Goal: Task Accomplishment & Management: Manage account settings

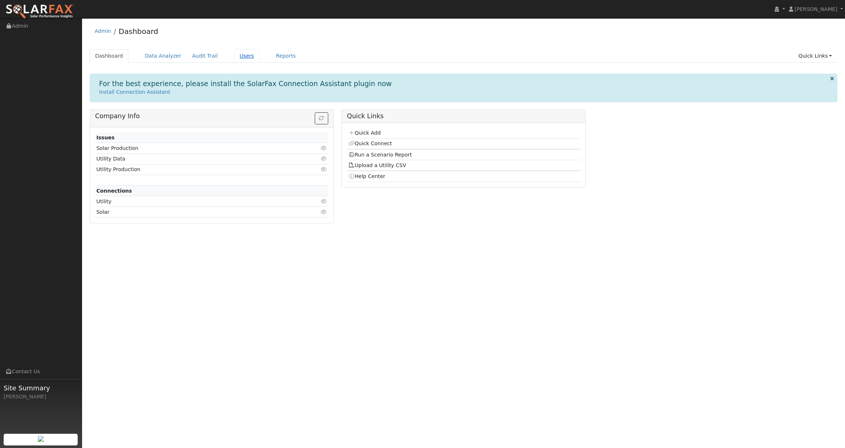
click at [237, 56] on link "Users" at bounding box center [247, 55] width 26 height 13
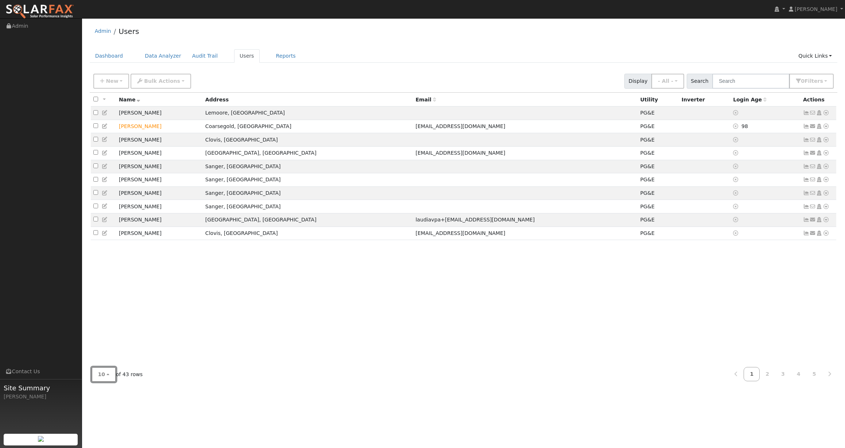
click at [105, 374] on button "10" at bounding box center [104, 374] width 24 height 15
click at [111, 358] on link "100" at bounding box center [117, 358] width 51 height 10
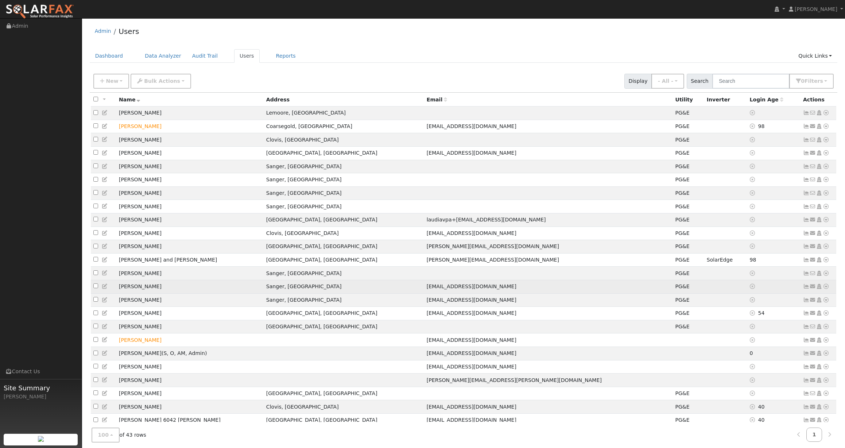
click at [826, 289] on icon at bounding box center [826, 286] width 7 height 5
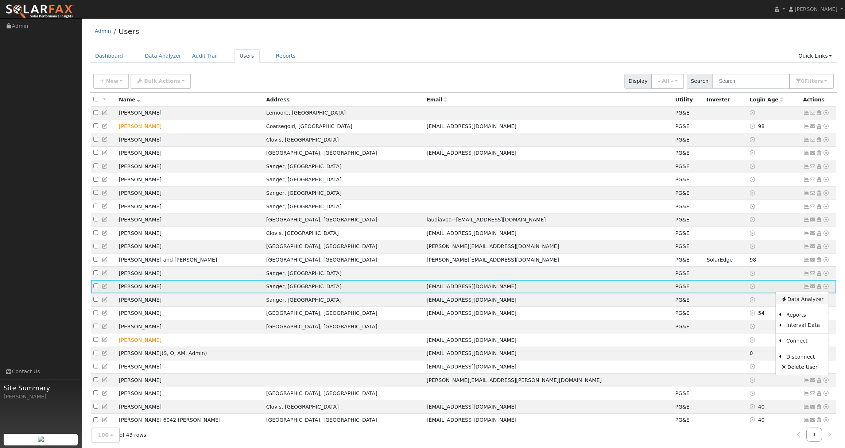
click at [809, 304] on link "Data Analyzer" at bounding box center [802, 299] width 53 height 10
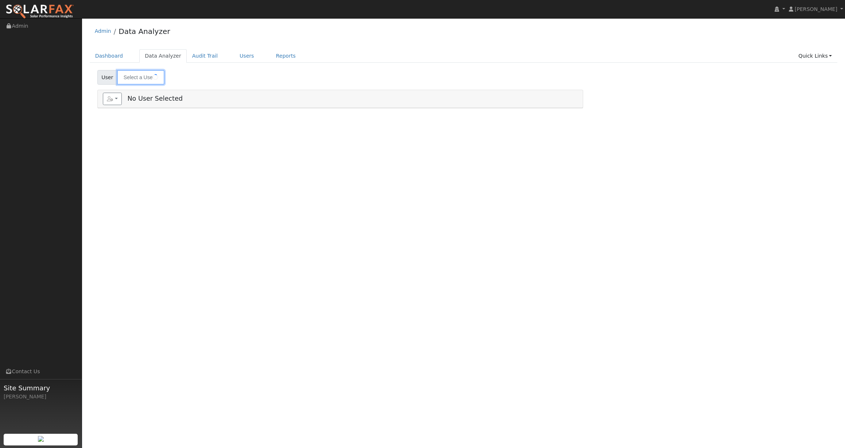
type input "Austin Herzog"
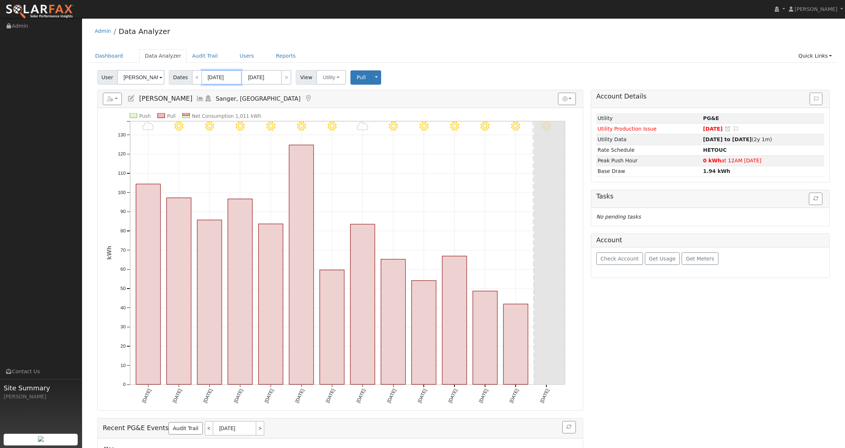
click at [212, 80] on body "Austin Livingston Austin Livingston Profile My Company Help Center Terms Of Ser…" at bounding box center [422, 256] width 845 height 476
click at [261, 93] on select "January February March April May June July August September October November De…" at bounding box center [243, 92] width 48 height 9
select select "0"
click at [221, 88] on select "January February March April May June July August September October November De…" at bounding box center [243, 92] width 48 height 9
click at [470, 45] on div "Admin Data Analyzer Dashboard Data Analyzer Audit Trail Users Reports Quick Lin…" at bounding box center [464, 256] width 756 height 469
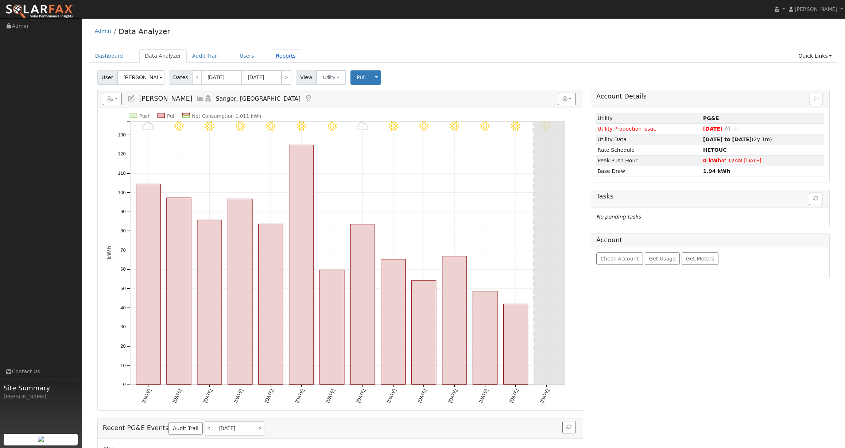
click at [275, 57] on link "Reports" at bounding box center [286, 55] width 31 height 13
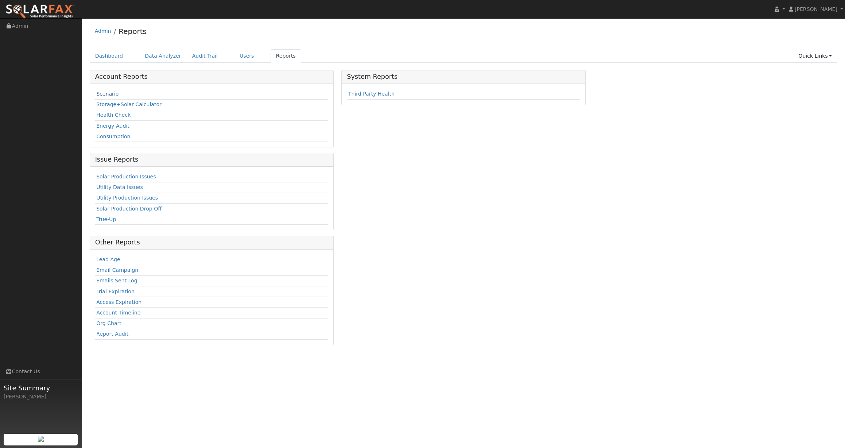
click at [107, 92] on link "Scenario" at bounding box center [107, 94] width 22 height 6
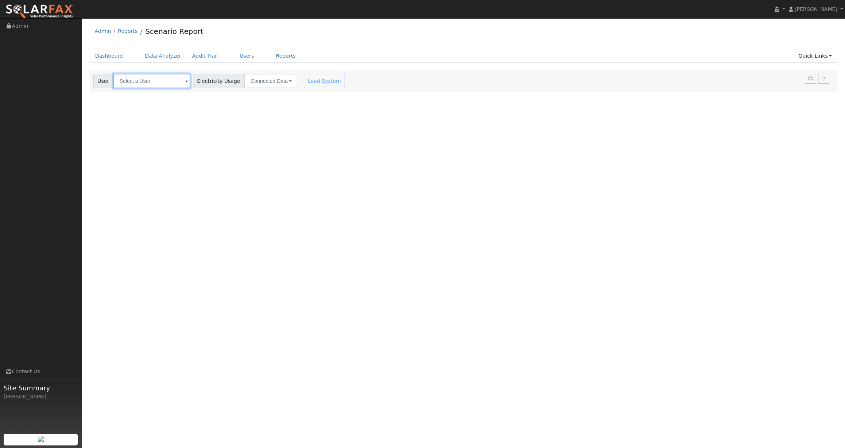
click at [169, 81] on input "text" at bounding box center [151, 81] width 77 height 15
click at [112, 59] on link "Dashboard" at bounding box center [109, 55] width 39 height 13
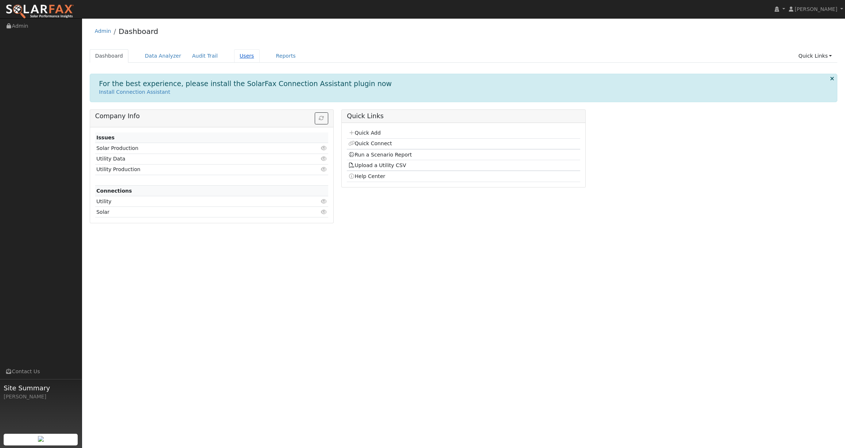
click at [236, 56] on link "Users" at bounding box center [247, 55] width 26 height 13
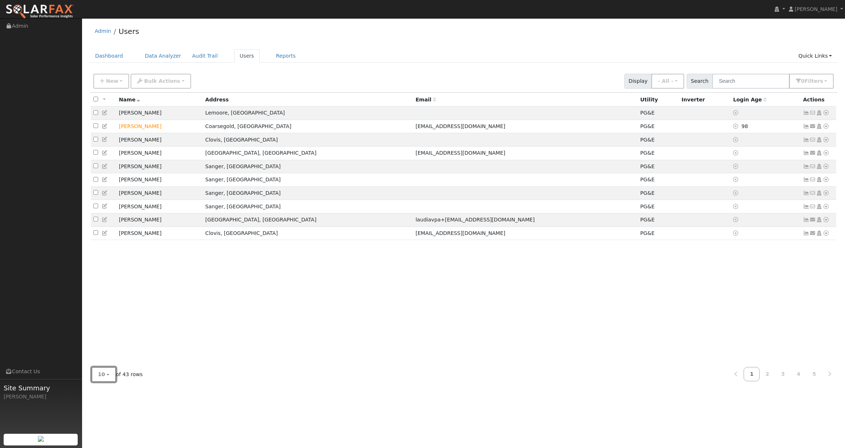
click at [110, 371] on button "10" at bounding box center [104, 374] width 24 height 15
click at [108, 355] on link "100" at bounding box center [117, 358] width 51 height 10
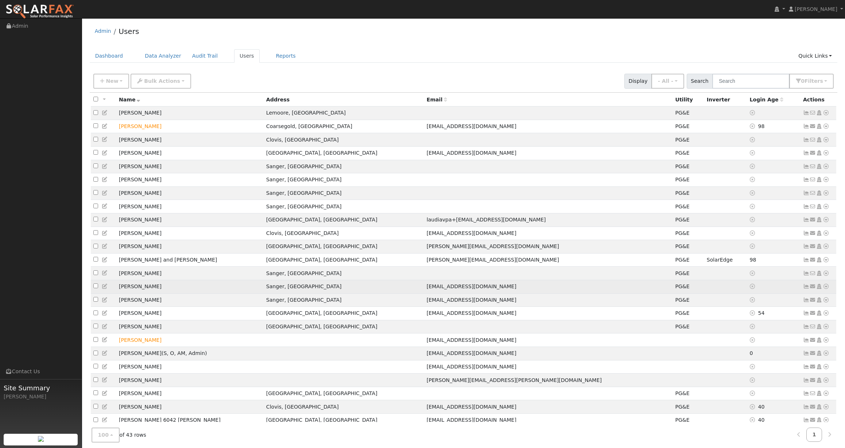
click at [804, 289] on icon at bounding box center [806, 286] width 7 height 5
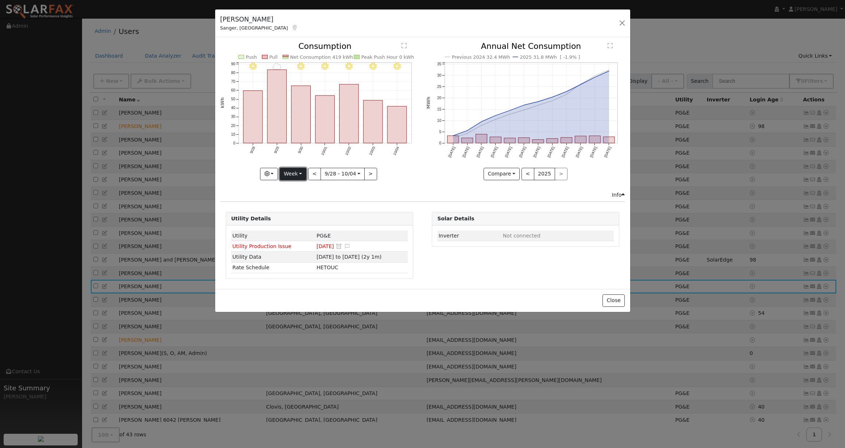
click at [299, 175] on button "Week" at bounding box center [293, 174] width 27 height 12
click at [307, 218] on link "Year" at bounding box center [305, 220] width 51 height 10
type input "2024-10-01"
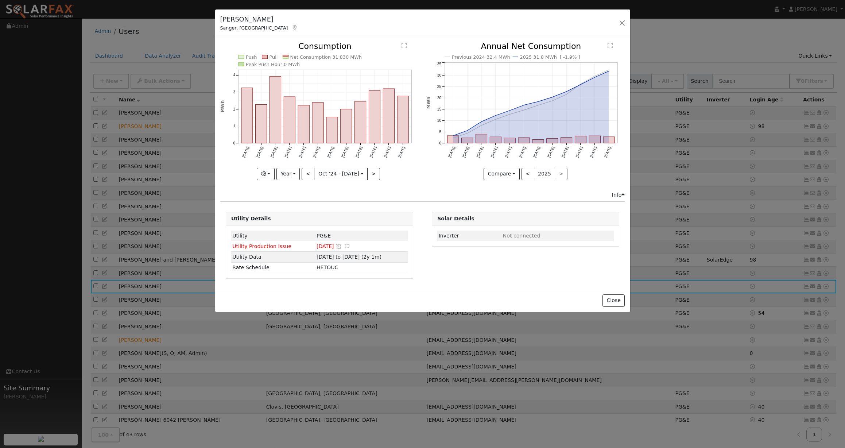
click at [428, 272] on div "Utility Details Utility PG&E Utility Production Issue 09/30/25 Snooze Issue Sno…" at bounding box center [422, 245] width 413 height 67
click at [621, 22] on button "button" at bounding box center [622, 23] width 10 height 10
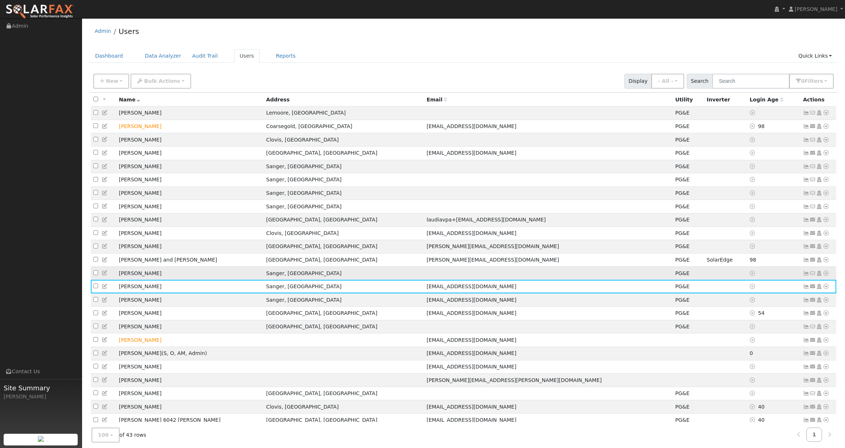
click at [424, 278] on td at bounding box center [548, 273] width 249 height 13
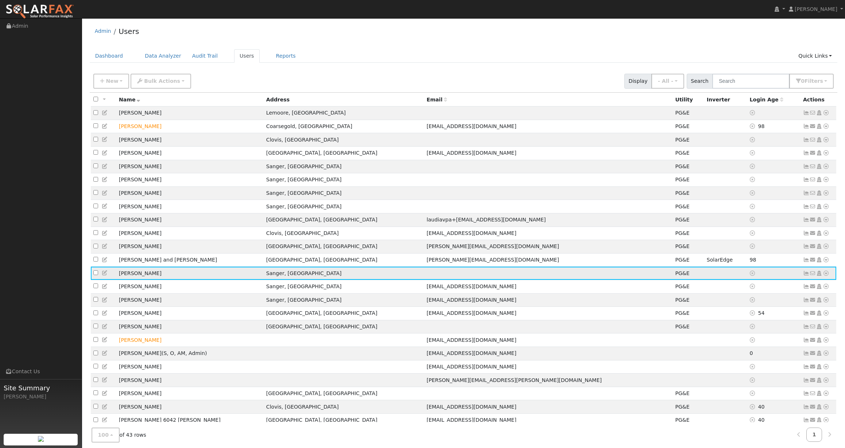
click at [135, 279] on td "[PERSON_NAME]" at bounding box center [189, 273] width 147 height 13
click at [105, 275] on icon at bounding box center [105, 272] width 7 height 5
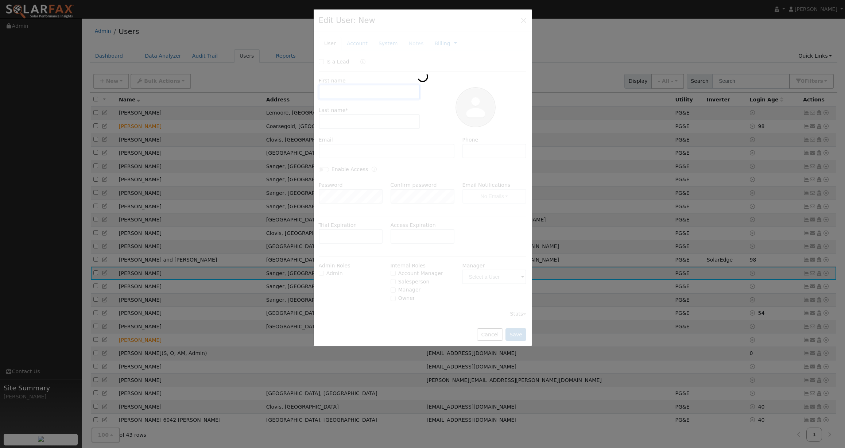
type input "Austin"
type input "Herzog"
type input "559-779-1834"
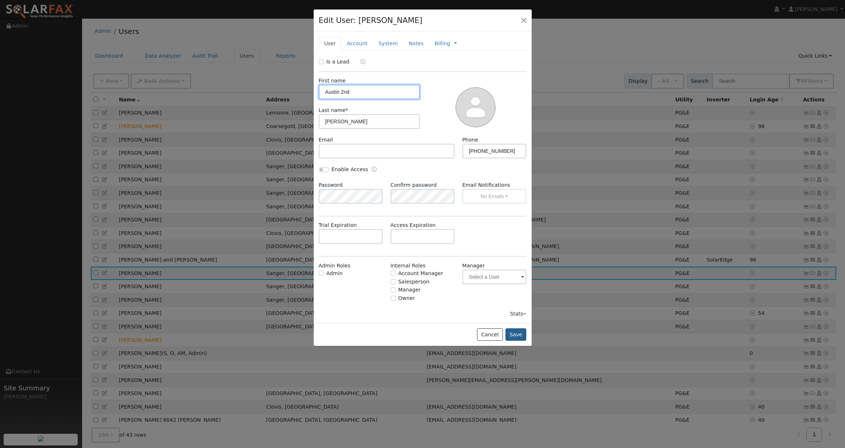
type input "Austin 2nd"
click at [518, 331] on button "Save" at bounding box center [516, 334] width 21 height 12
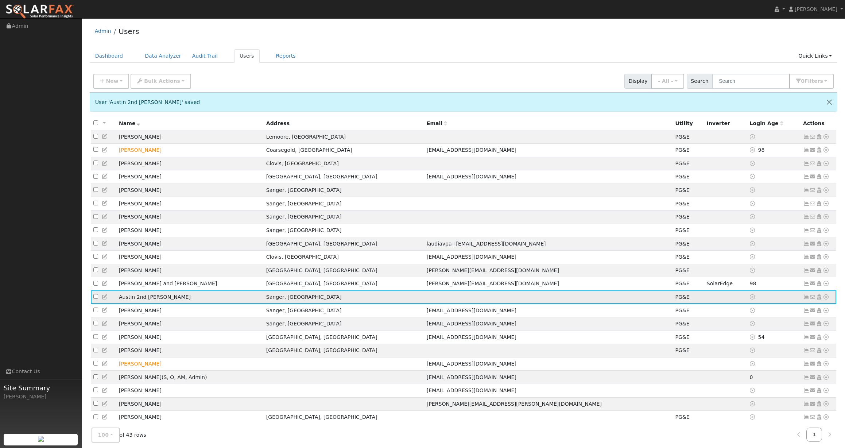
click at [787, 304] on td at bounding box center [774, 296] width 53 height 13
click at [827, 300] on icon at bounding box center [826, 296] width 7 height 5
click at [793, 301] on td at bounding box center [774, 296] width 53 height 13
click at [807, 300] on icon at bounding box center [806, 296] width 7 height 5
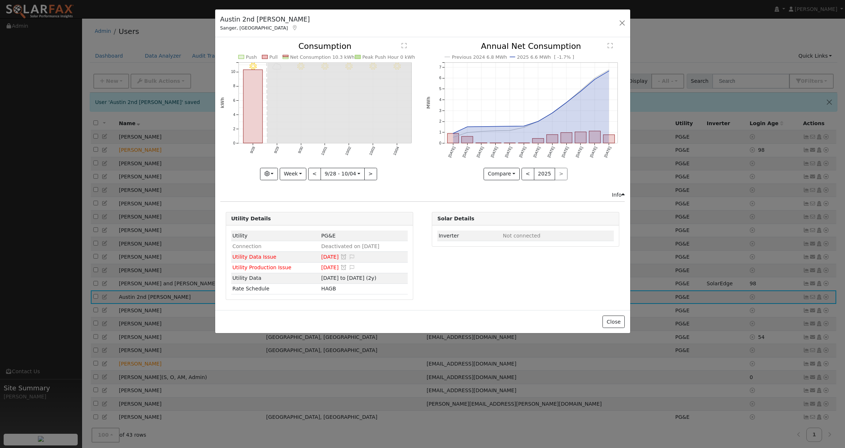
click at [458, 275] on div "Solar Details Inverter Not connected" at bounding box center [525, 256] width 195 height 88
click at [439, 24] on div "Austin 2nd Herzog Sanger, CA Default Account Default Account 13846 E Ashlan Ave…" at bounding box center [422, 23] width 415 height 28
click at [420, 182] on div "10/04 - Clear 10/03 - MostlyClear 10/02 - MostlyClear 10/01 - Clear 9/30 - Most…" at bounding box center [319, 116] width 206 height 148
click at [449, 275] on div "Solar Details Inverter Not connected" at bounding box center [525, 256] width 195 height 88
click at [298, 171] on button "Week" at bounding box center [293, 174] width 27 height 12
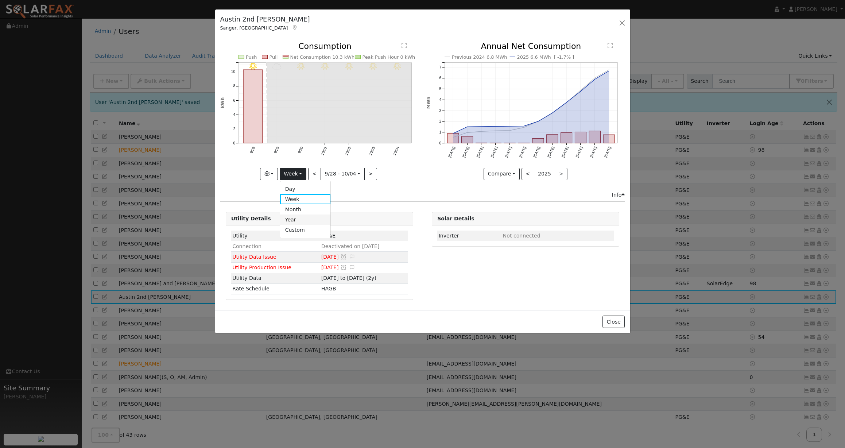
click at [296, 217] on link "Year" at bounding box center [305, 220] width 51 height 10
type input "2024-10-01"
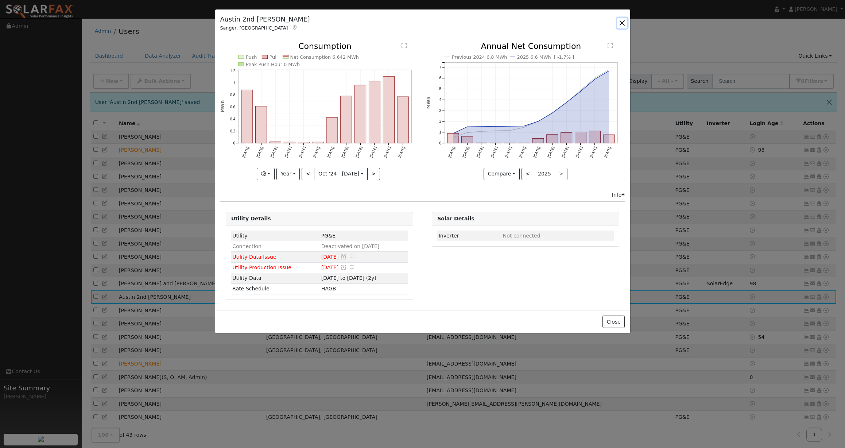
click at [622, 21] on button "button" at bounding box center [622, 23] width 10 height 10
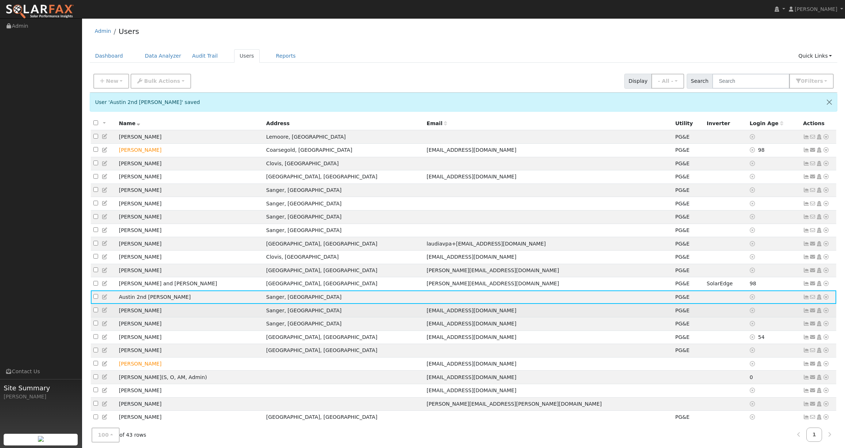
click at [806, 313] on icon at bounding box center [806, 310] width 7 height 5
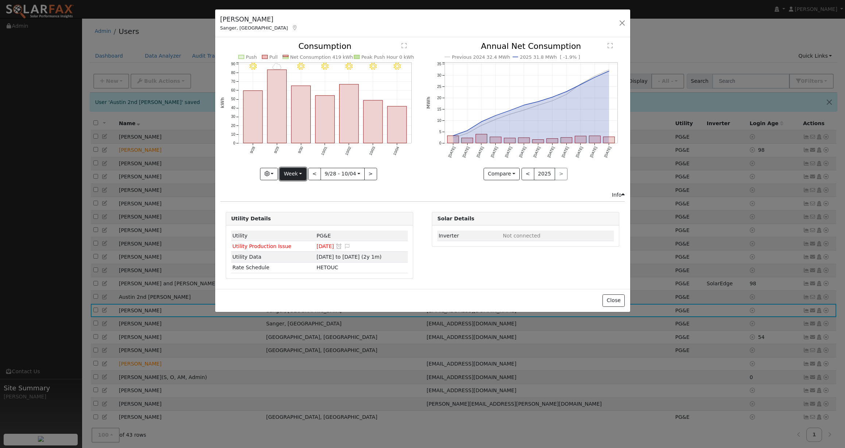
click at [293, 172] on button "Week" at bounding box center [293, 174] width 27 height 12
click at [305, 220] on link "Year" at bounding box center [305, 220] width 51 height 10
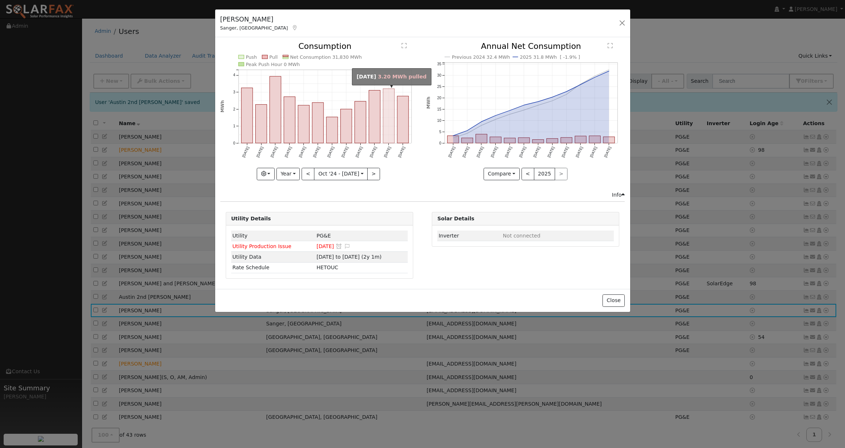
click at [387, 132] on rect "onclick=""" at bounding box center [388, 116] width 11 height 54
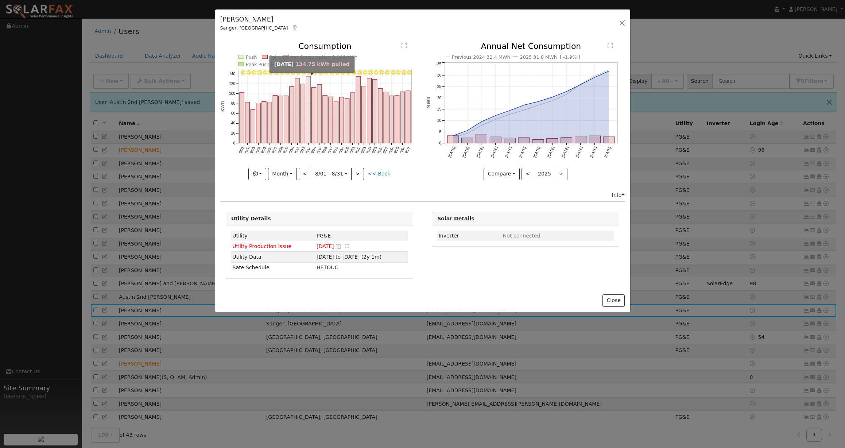
click at [308, 136] on rect "onclick=""" at bounding box center [308, 110] width 4 height 67
type input "2025-08-13"
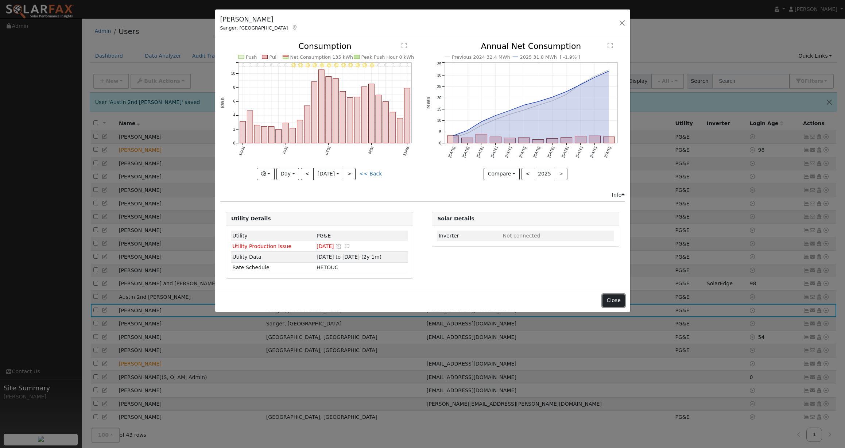
click at [614, 300] on button "Close" at bounding box center [614, 300] width 22 height 12
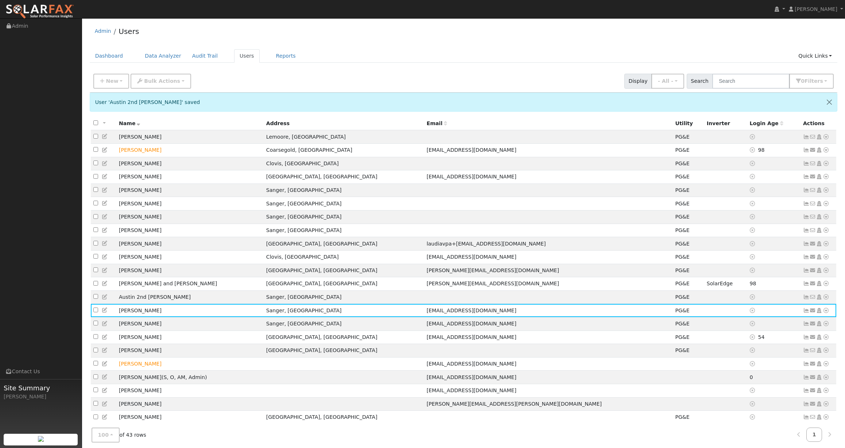
click at [518, 40] on div "Admin Users" at bounding box center [464, 33] width 748 height 22
click at [388, 35] on div "Admin Users" at bounding box center [464, 33] width 748 height 22
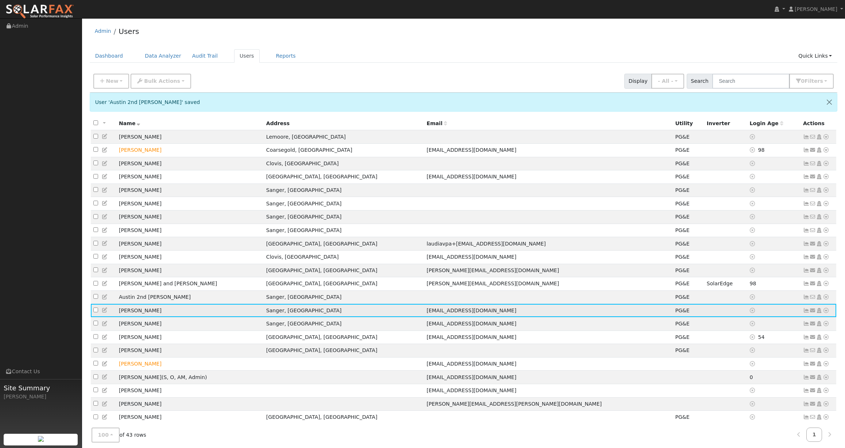
click at [804, 313] on icon at bounding box center [806, 310] width 7 height 5
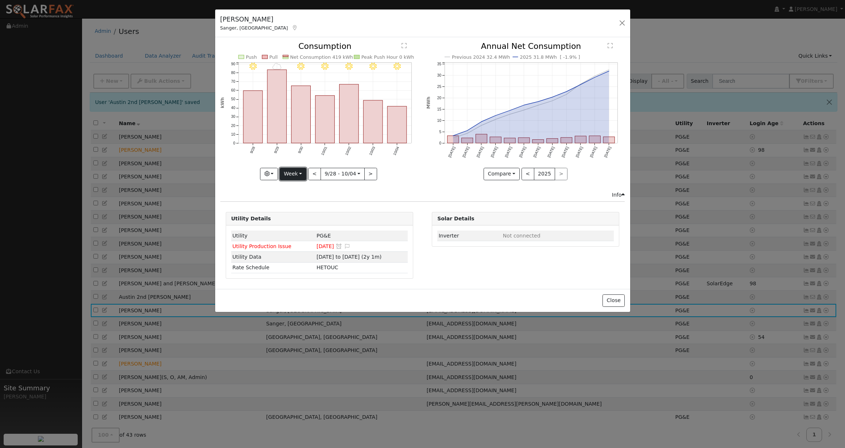
click at [294, 174] on button "Week" at bounding box center [293, 174] width 27 height 12
click at [293, 215] on link "Year" at bounding box center [305, 220] width 51 height 10
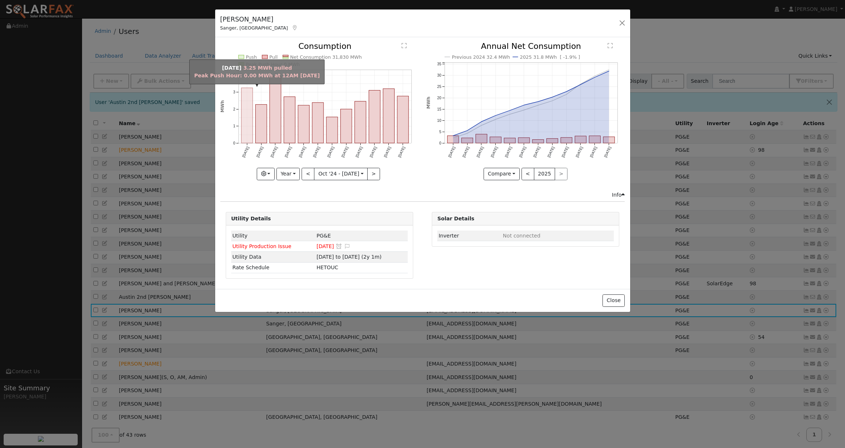
click at [248, 130] on rect "onclick=""" at bounding box center [246, 115] width 11 height 55
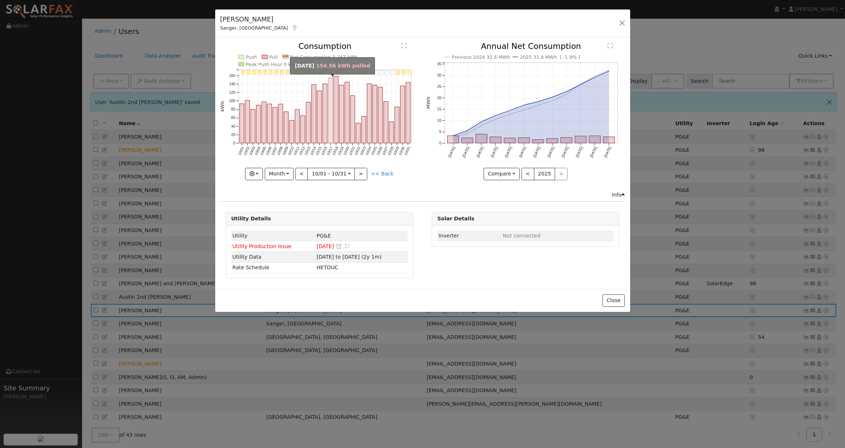
click at [330, 128] on rect "onclick=""" at bounding box center [330, 110] width 4 height 65
type input "2024-10-17"
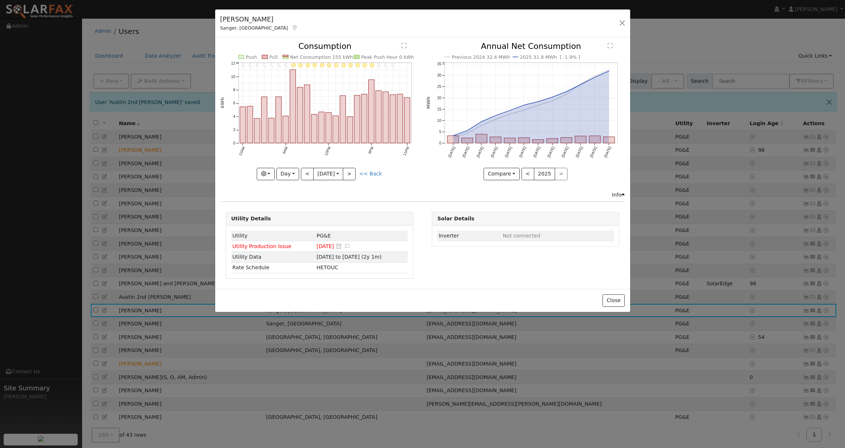
click at [617, 22] on div "Austin Herzog Sanger, CA Default Account Default Account 13824 East Ashlan Aven…" at bounding box center [422, 23] width 415 height 28
click at [623, 22] on button "button" at bounding box center [622, 23] width 10 height 10
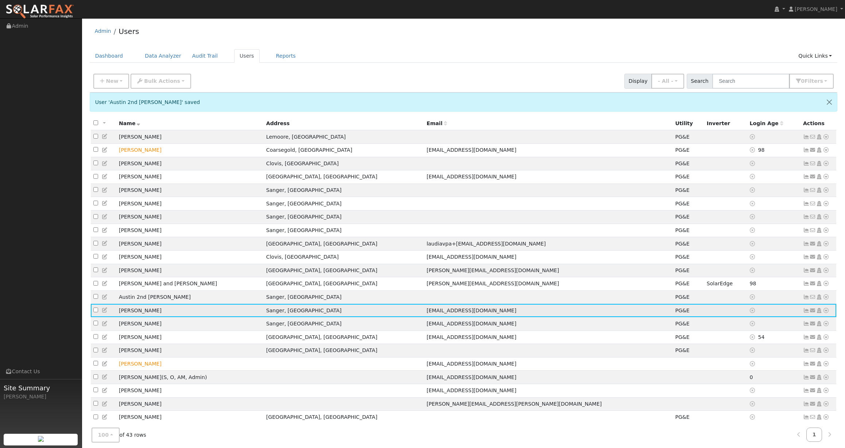
click at [825, 313] on icon at bounding box center [826, 310] width 7 height 5
click at [816, 328] on link "Data Analyzer" at bounding box center [802, 323] width 53 height 10
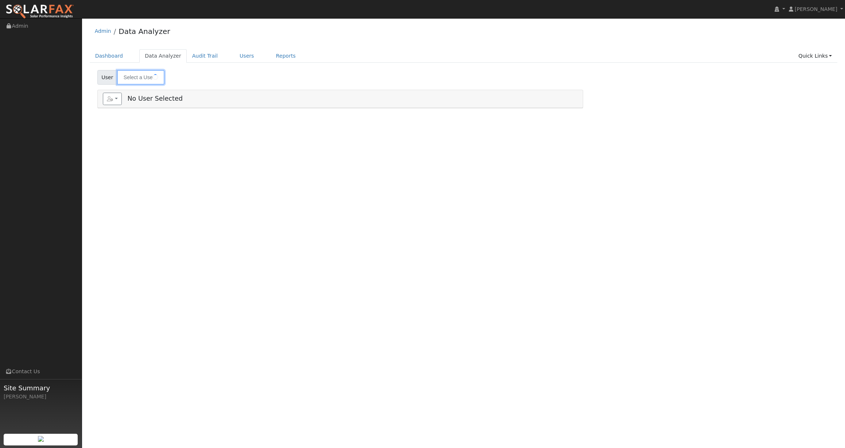
type input "[PERSON_NAME]"
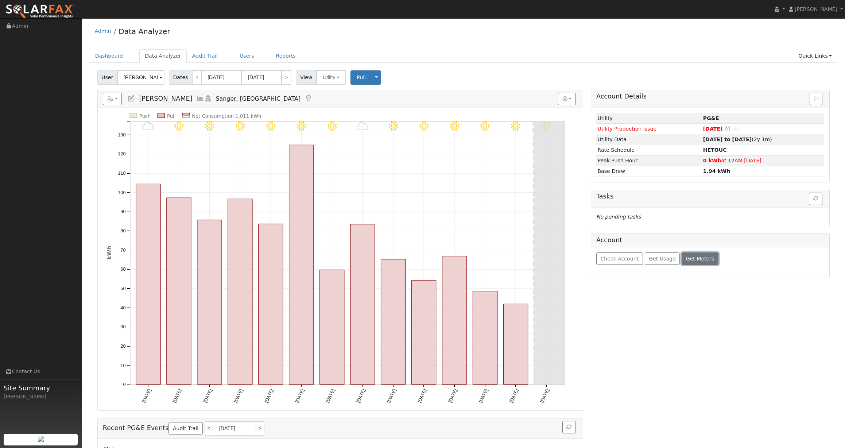
click at [695, 261] on span "Get Meters" at bounding box center [700, 259] width 28 height 6
click at [690, 258] on span "Get Meters" at bounding box center [700, 259] width 28 height 6
click at [704, 259] on span "Get Meters" at bounding box center [700, 259] width 28 height 6
click at [772, 327] on div "Account Details Issue History Date By Flag Comment Type No Issue History Loadin…" at bounding box center [710, 290] width 247 height 401
click at [681, 287] on span "5671322298" at bounding box center [680, 288] width 33 height 6
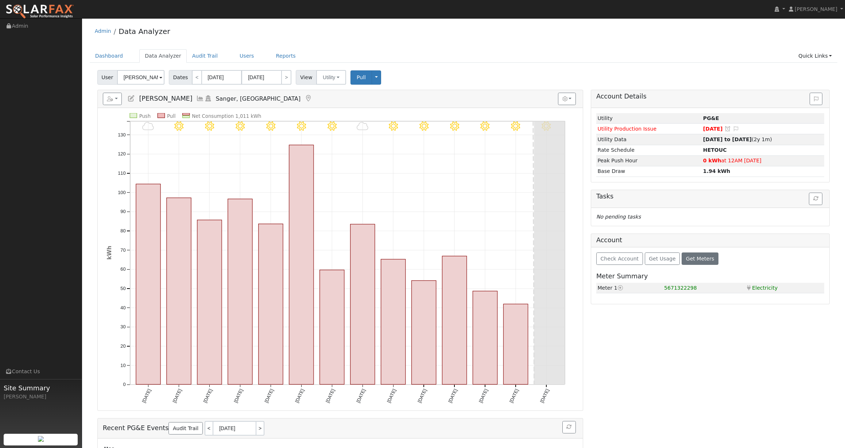
click at [748, 290] on icon at bounding box center [749, 287] width 7 height 5
click at [762, 289] on td "Electricity Electricity" at bounding box center [785, 288] width 80 height 11
click at [761, 288] on td "Electricity Electricity" at bounding box center [785, 288] width 80 height 11
click at [764, 289] on td "Electricity Electricity" at bounding box center [785, 288] width 80 height 11
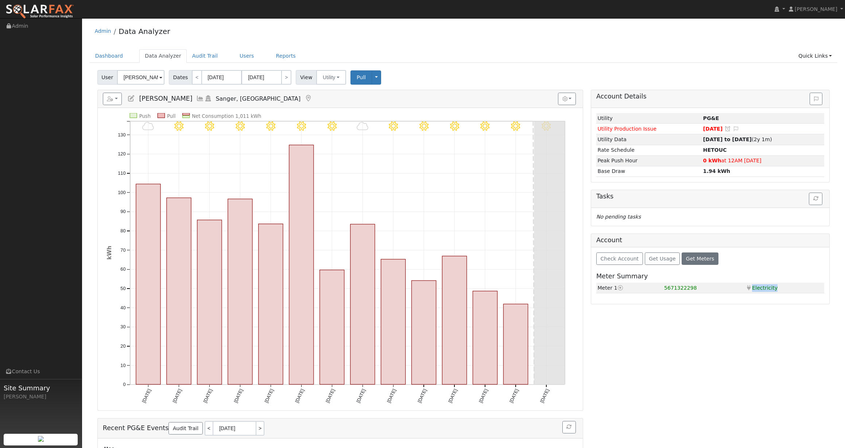
click at [764, 289] on td "Electricity Electricity" at bounding box center [785, 288] width 80 height 11
click at [676, 287] on span "5671322298" at bounding box center [680, 288] width 33 height 6
click at [629, 261] on span "Check Account" at bounding box center [619, 259] width 38 height 6
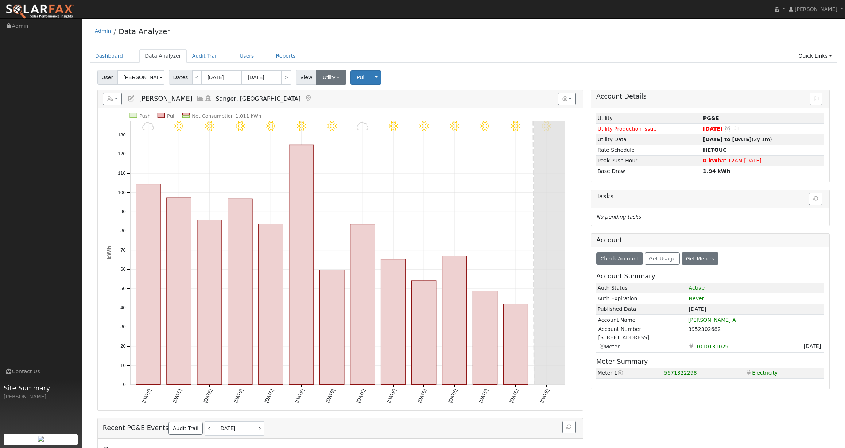
click at [332, 77] on button "Utility" at bounding box center [331, 77] width 30 height 15
click at [434, 81] on div "User Austin Herzog Account Default Account Default Account 13824 East Ashlan Av…" at bounding box center [463, 75] width 735 height 17
click at [823, 53] on link "Quick Links" at bounding box center [815, 55] width 45 height 13
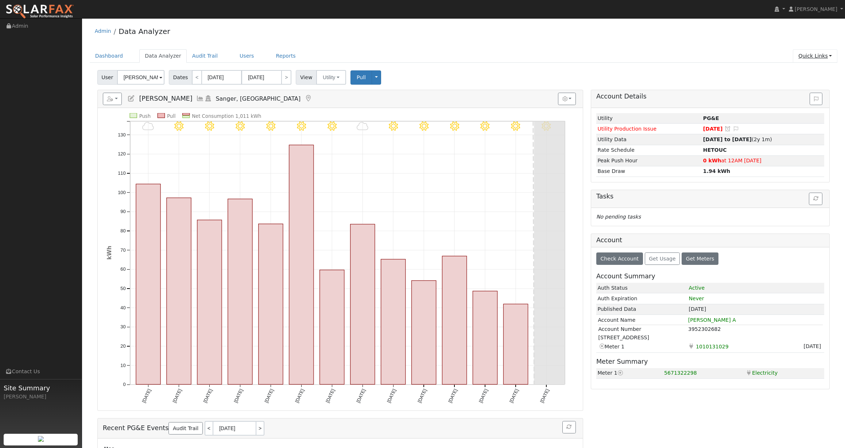
click at [823, 53] on link "Quick Links" at bounding box center [815, 55] width 45 height 13
click at [803, 97] on link "Run a Scenario Report" at bounding box center [801, 98] width 74 height 10
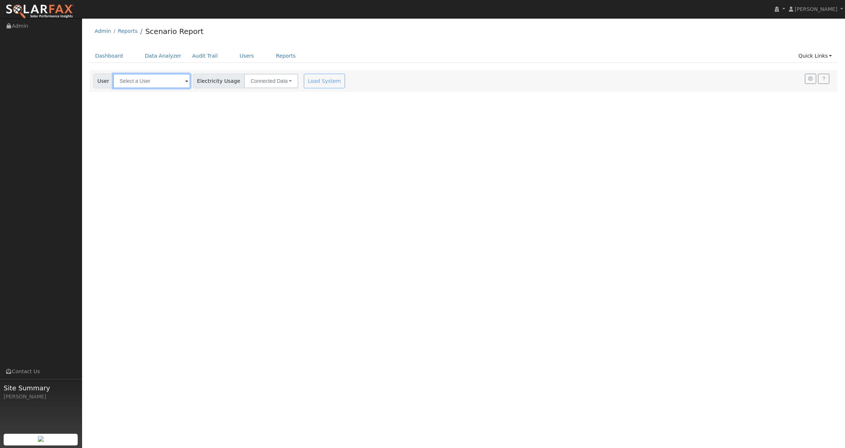
click at [159, 80] on input "text" at bounding box center [151, 81] width 77 height 15
click at [128, 92] on link "Results" at bounding box center [128, 92] width 27 height 9
click at [172, 80] on input "text" at bounding box center [151, 81] width 77 height 15
click at [576, 87] on div "User Results History Enter text to search Enter text to search No history Accou…" at bounding box center [462, 79] width 741 height 17
click at [262, 82] on button "Connected Data" at bounding box center [271, 81] width 54 height 15
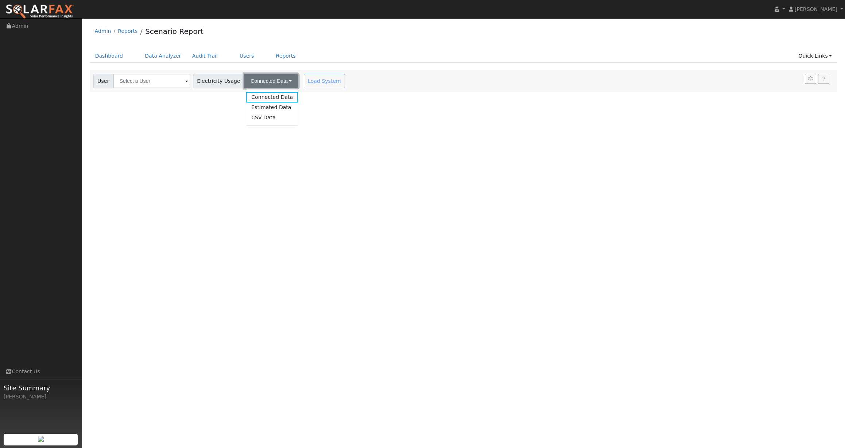
click at [262, 82] on button "Connected Data" at bounding box center [271, 81] width 54 height 15
click at [401, 69] on div "Dashboard Data Analyzer Audit Trail Users Reports Quick Links Quick Add Quick C…" at bounding box center [464, 59] width 748 height 21
click at [812, 77] on icon "button" at bounding box center [810, 79] width 5 height 4
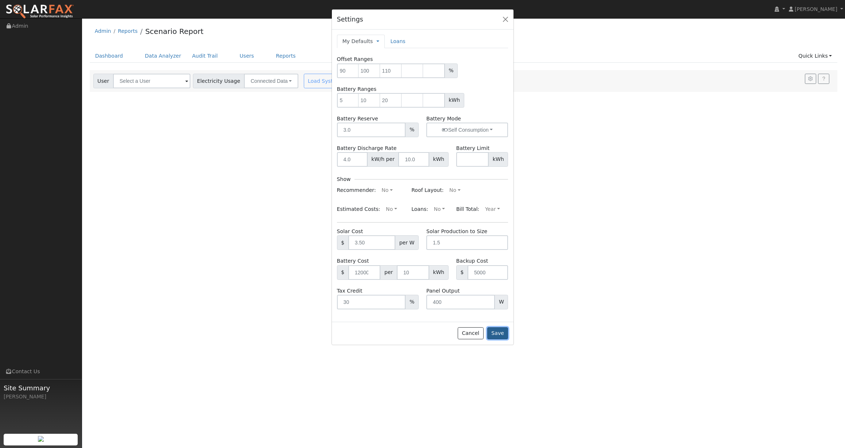
click at [499, 334] on button "Save" at bounding box center [497, 333] width 21 height 12
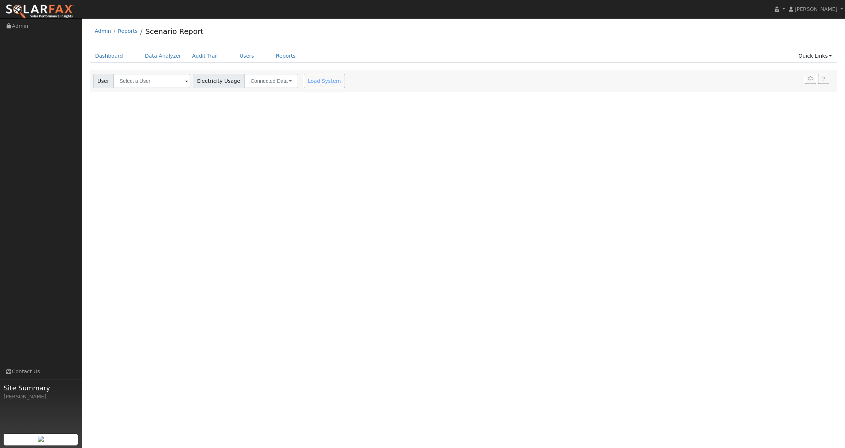
click at [311, 79] on div "Load System" at bounding box center [325, 81] width 46 height 15
click at [285, 80] on button "Connected Data" at bounding box center [271, 81] width 54 height 15
click at [262, 97] on link "Connected Data" at bounding box center [272, 97] width 52 height 10
click at [163, 82] on input "text" at bounding box center [151, 81] width 77 height 15
click at [150, 92] on link "History" at bounding box center [155, 92] width 27 height 9
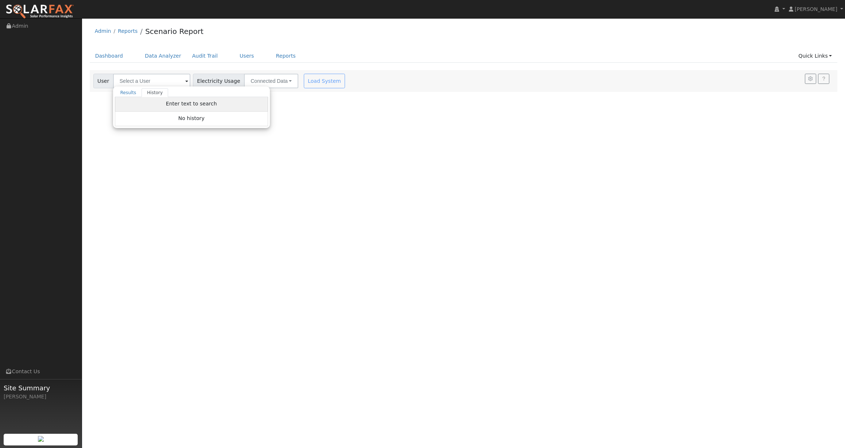
click at [160, 108] on div "Enter text to search" at bounding box center [191, 104] width 153 height 15
click at [107, 55] on link "Dashboard" at bounding box center [109, 55] width 39 height 13
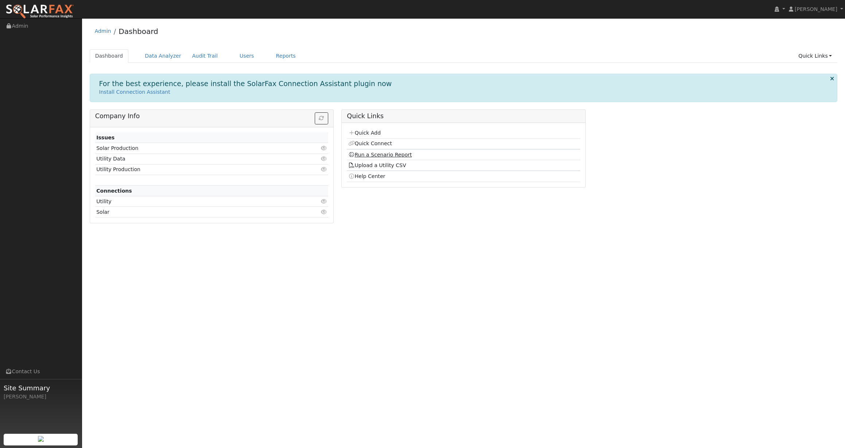
click at [386, 155] on link "Run a Scenario Report" at bounding box center [380, 155] width 64 height 6
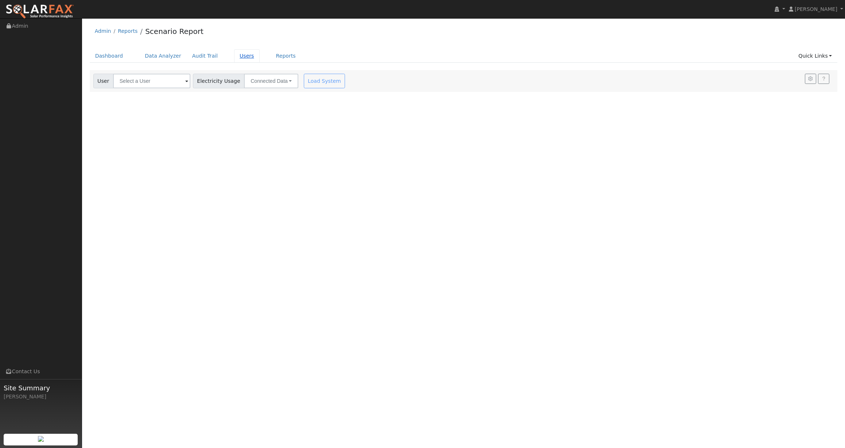
click at [242, 57] on link "Users" at bounding box center [247, 55] width 26 height 13
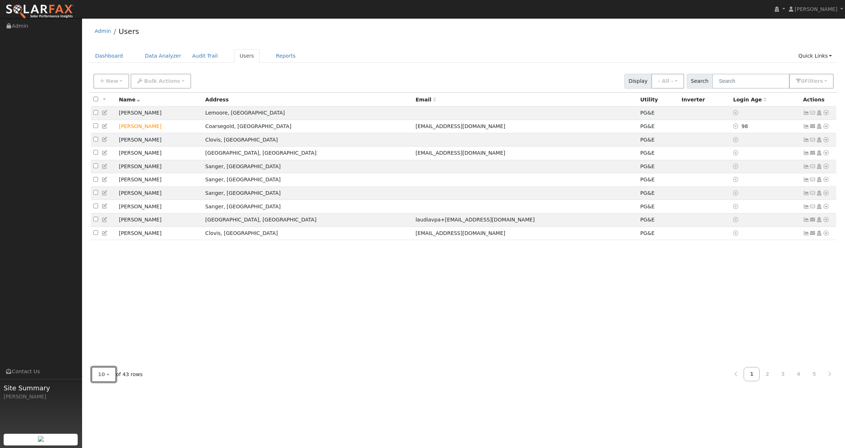
click at [105, 375] on button "10" at bounding box center [104, 374] width 24 height 15
click at [112, 359] on link "100" at bounding box center [117, 358] width 51 height 10
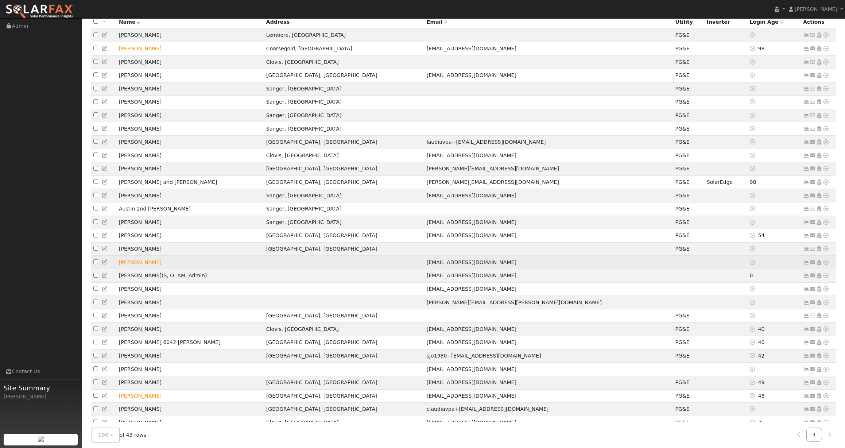
scroll to position [78, 0]
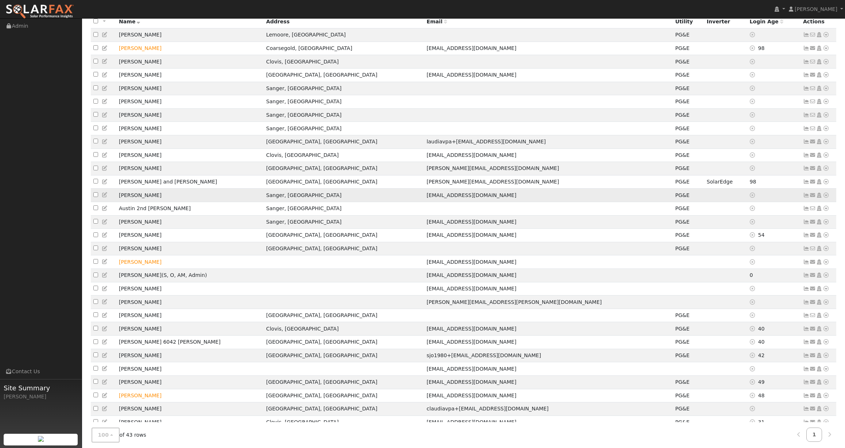
click at [826, 198] on icon at bounding box center [826, 195] width 7 height 5
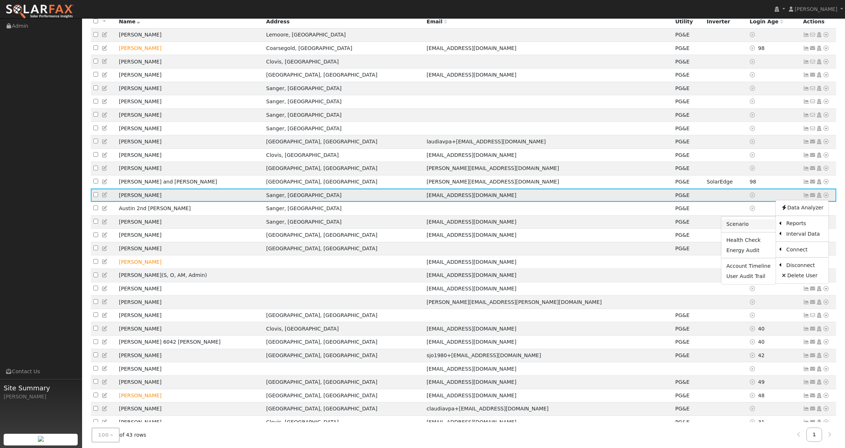
click at [756, 229] on link "Scenario" at bounding box center [749, 224] width 54 height 10
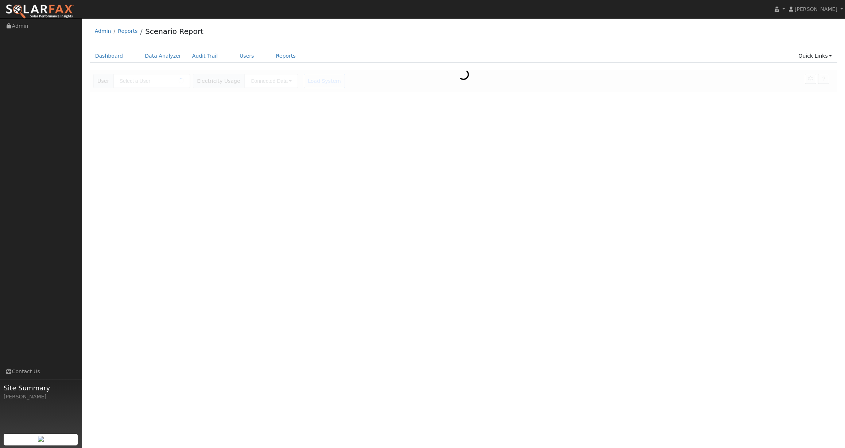
type input "[PERSON_NAME]"
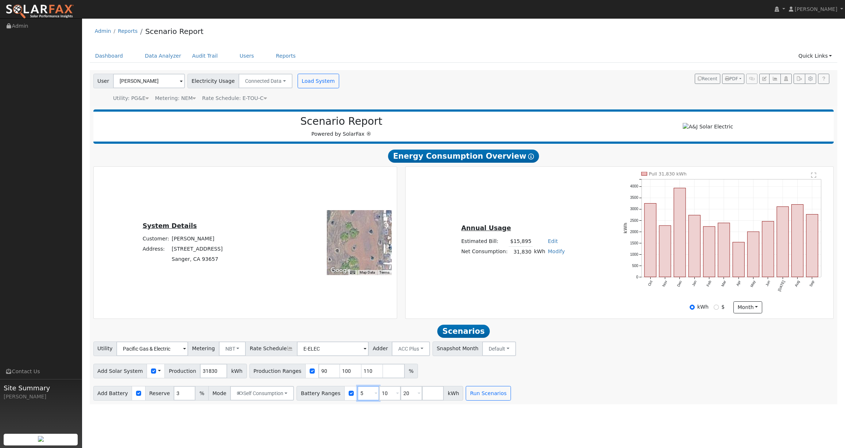
click at [363, 396] on input "5" at bounding box center [369, 393] width 22 height 15
click at [375, 398] on span at bounding box center [376, 394] width 3 height 8
click at [366, 397] on input "5" at bounding box center [369, 393] width 22 height 15
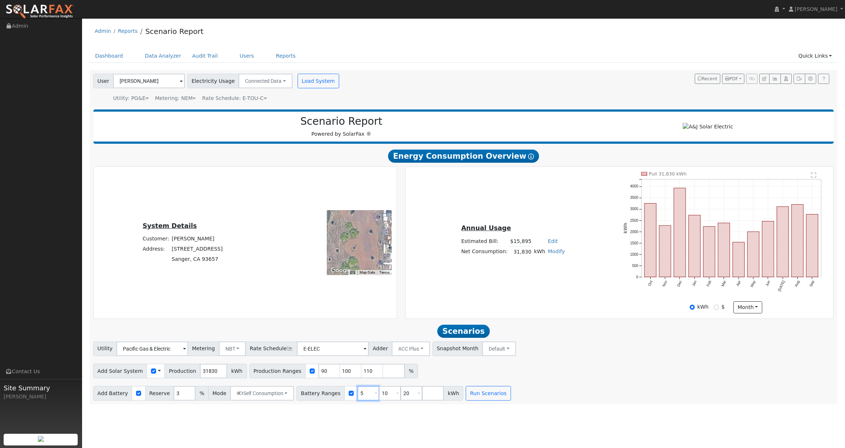
click at [366, 397] on input "5" at bounding box center [369, 393] width 22 height 15
type input "10"
type input "20"
type input "2"
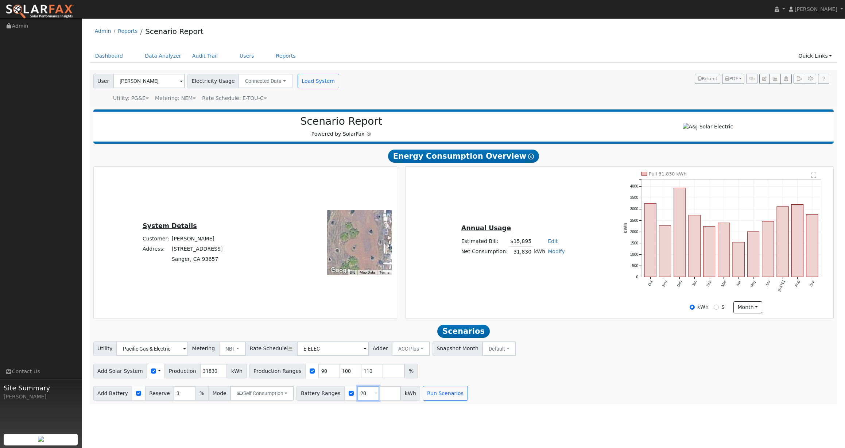
type input "20"
click at [382, 398] on input "number" at bounding box center [390, 393] width 22 height 15
type input "40"
click at [409, 396] on input "number" at bounding box center [412, 393] width 22 height 15
type input "60"
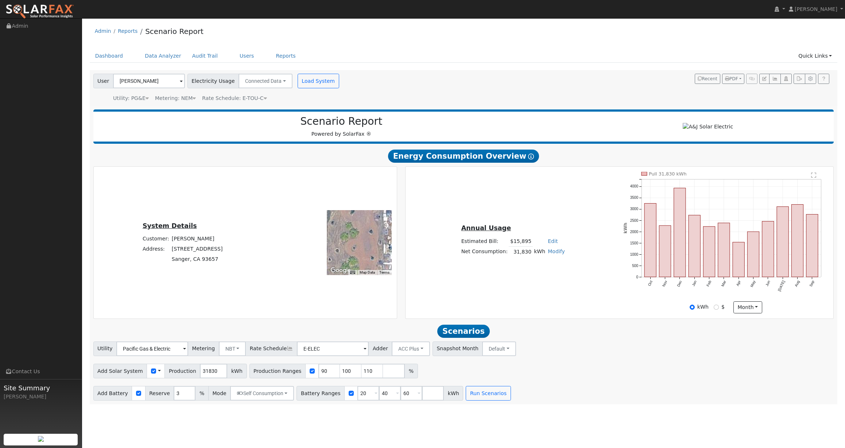
click at [566, 375] on div "Add Solar System Use CSV Data Production 31830 kWh Production Ranges 90 100 110…" at bounding box center [464, 369] width 744 height 17
click at [320, 374] on input "90" at bounding box center [329, 371] width 22 height 15
type input "100"
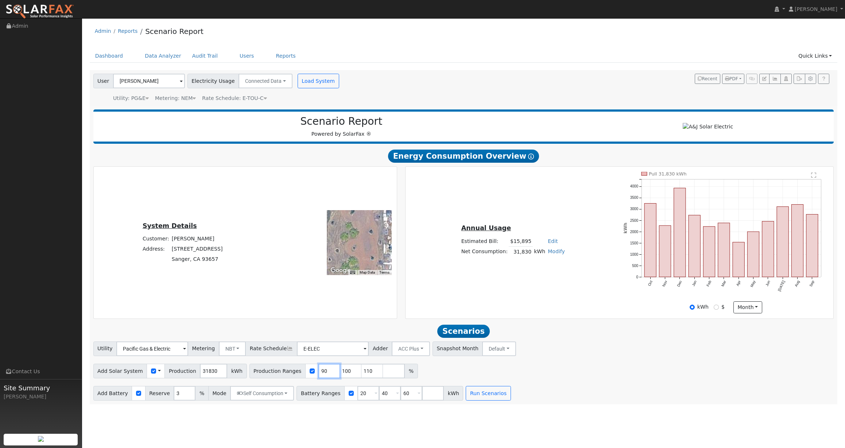
type input "110"
click at [567, 375] on div "Add Solar System Use CSV Data Production 31830 kWh Production Ranges 110 %" at bounding box center [464, 369] width 744 height 17
click at [490, 394] on button "Run Scenarios" at bounding box center [488, 393] width 45 height 15
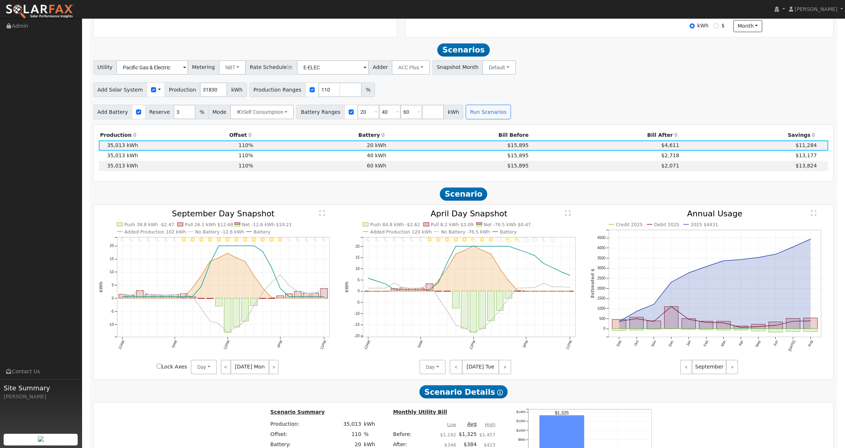
scroll to position [223, 0]
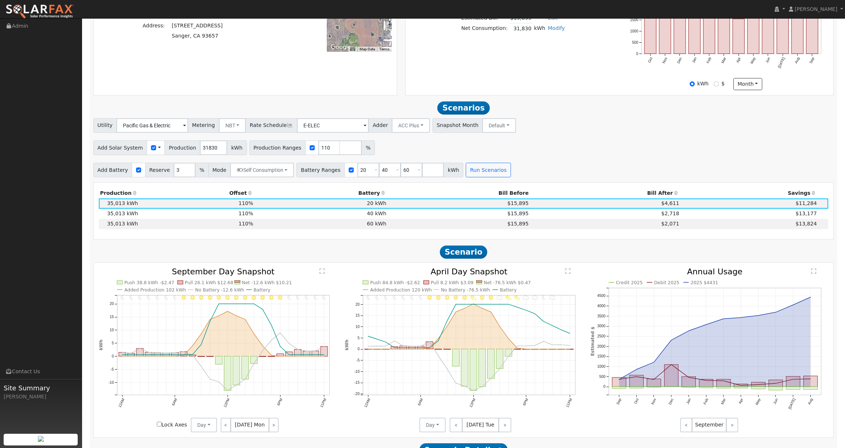
click at [570, 148] on div "Add Solar System Use CSV Data Production 31830 kWh Production Ranges 110 %" at bounding box center [464, 146] width 744 height 17
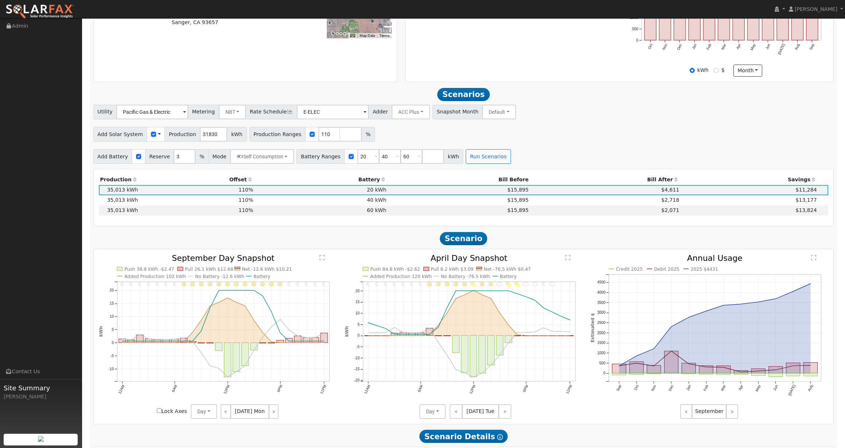
scroll to position [237, 0]
click at [187, 158] on input "4" at bounding box center [185, 156] width 22 height 15
click at [187, 158] on input "5" at bounding box center [185, 156] width 22 height 15
click at [187, 158] on input "6" at bounding box center [185, 156] width 22 height 15
click at [187, 158] on input "7" at bounding box center [185, 156] width 22 height 15
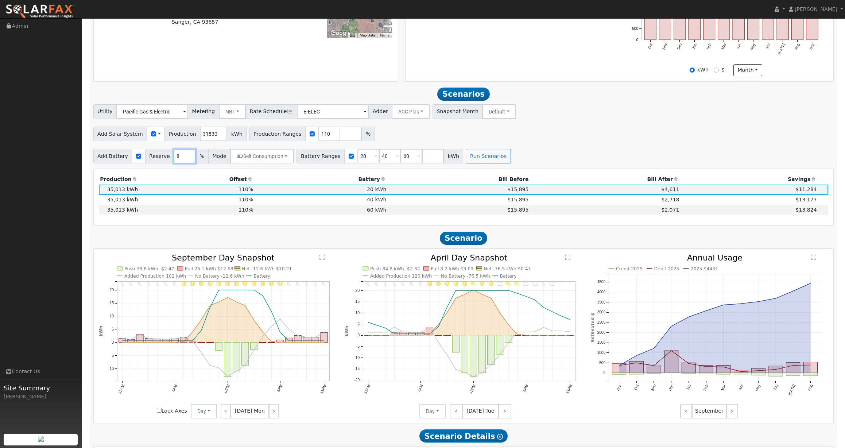
click at [187, 158] on input "8" at bounding box center [185, 156] width 22 height 15
click at [187, 158] on input "9" at bounding box center [185, 156] width 22 height 15
click at [187, 158] on input "10" at bounding box center [185, 156] width 22 height 15
click at [187, 158] on input "11" at bounding box center [185, 156] width 22 height 15
click at [187, 158] on input "12" at bounding box center [185, 156] width 22 height 15
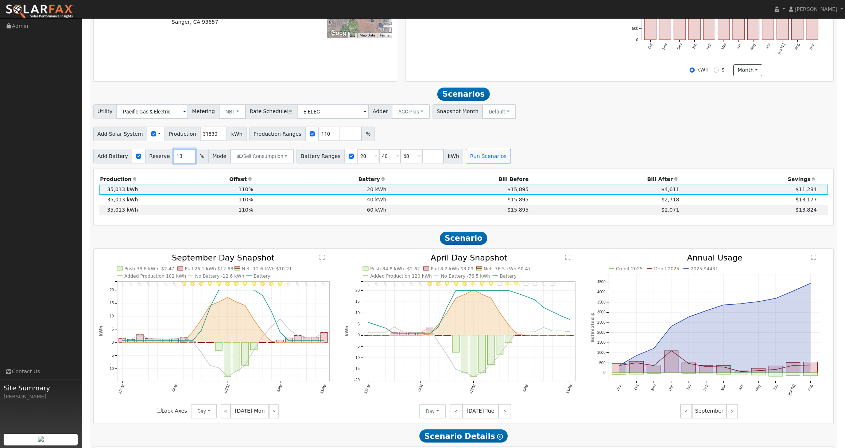
click at [187, 158] on input "13" at bounding box center [185, 156] width 22 height 15
click at [187, 158] on input "14" at bounding box center [185, 156] width 22 height 15
click at [187, 158] on input "15" at bounding box center [185, 156] width 22 height 15
click at [187, 158] on input "16" at bounding box center [185, 156] width 22 height 15
click at [187, 158] on input "17" at bounding box center [185, 156] width 22 height 15
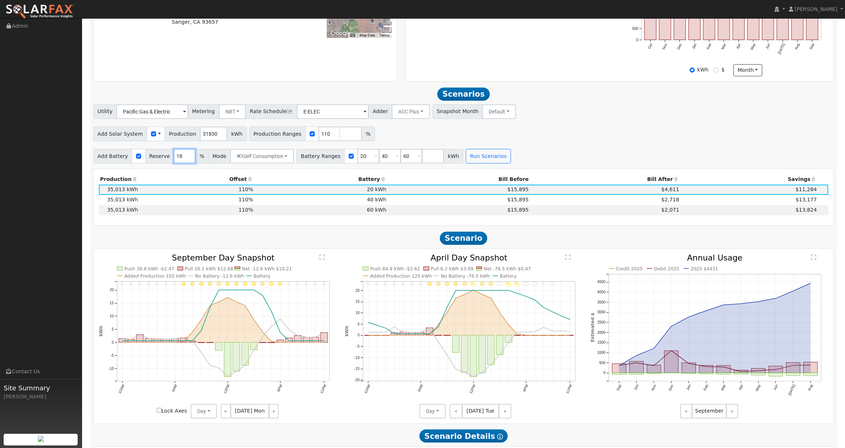
click at [187, 158] on input "18" at bounding box center [185, 156] width 22 height 15
click at [187, 158] on input "19" at bounding box center [185, 156] width 22 height 15
click at [187, 158] on input "20" at bounding box center [185, 156] width 22 height 15
click at [563, 128] on div "Add Solar System Use CSV Data Production 31830 kWh Production Ranges 110 %" at bounding box center [464, 132] width 744 height 17
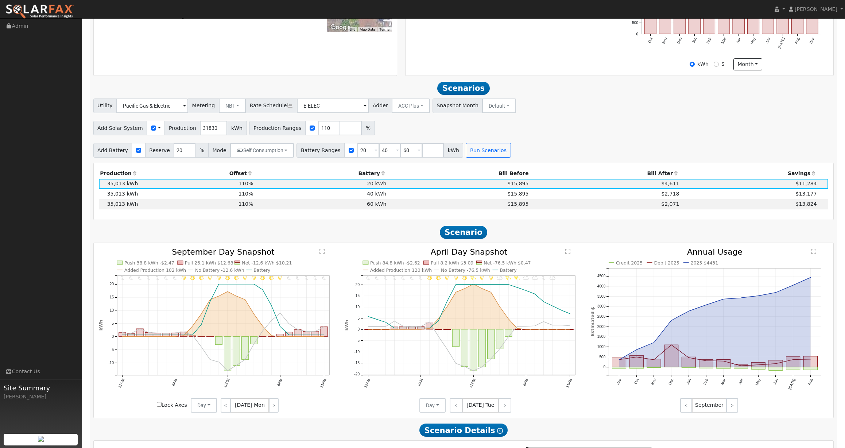
scroll to position [209, 0]
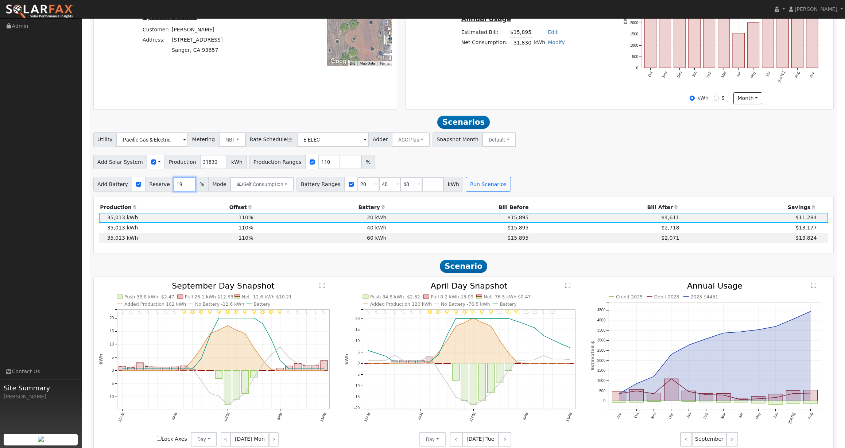
click at [187, 189] on input "19" at bounding box center [185, 184] width 22 height 15
click at [187, 189] on input "18" at bounding box center [185, 184] width 22 height 15
click at [187, 189] on input "17" at bounding box center [185, 184] width 22 height 15
click at [187, 189] on input "16" at bounding box center [185, 184] width 22 height 15
click at [187, 189] on input "15" at bounding box center [185, 184] width 22 height 15
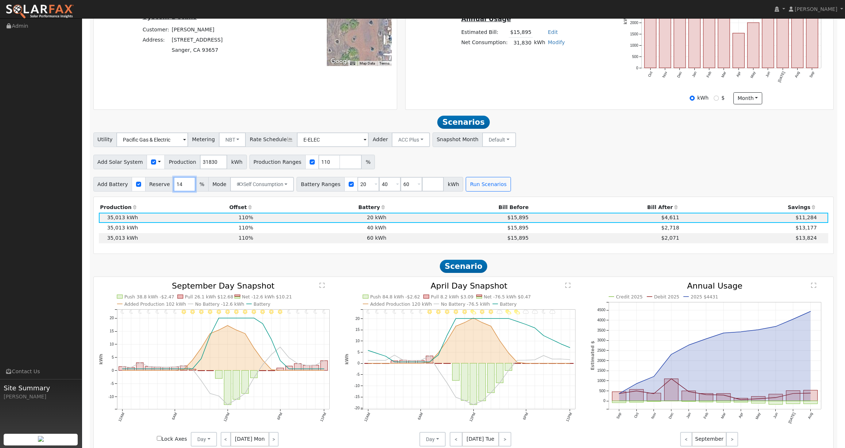
click at [187, 189] on input "14" at bounding box center [185, 184] width 22 height 15
click at [187, 189] on input "13" at bounding box center [185, 184] width 22 height 15
click at [187, 185] on input "14" at bounding box center [185, 184] width 22 height 15
click at [187, 185] on input "15" at bounding box center [185, 184] width 22 height 15
click at [187, 185] on input "16" at bounding box center [185, 184] width 22 height 15
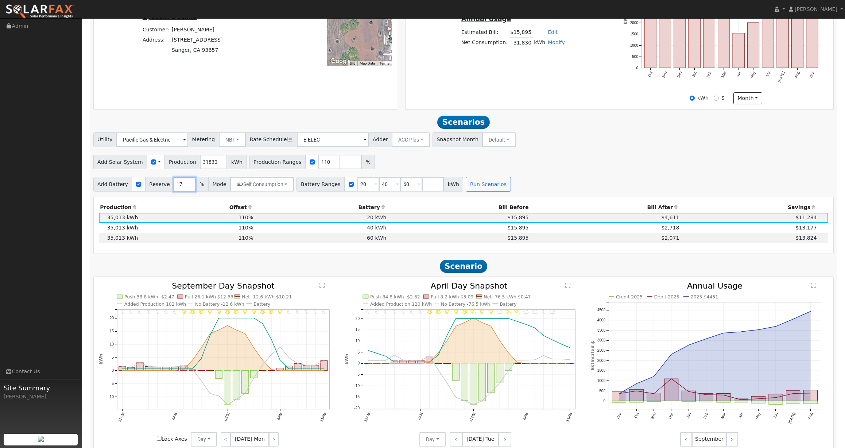
click at [187, 185] on input "17" at bounding box center [185, 184] width 22 height 15
click at [187, 185] on input "18" at bounding box center [185, 184] width 22 height 15
click at [187, 185] on input "19" at bounding box center [185, 184] width 22 height 15
type input "20"
click at [187, 185] on input "20" at bounding box center [185, 184] width 22 height 15
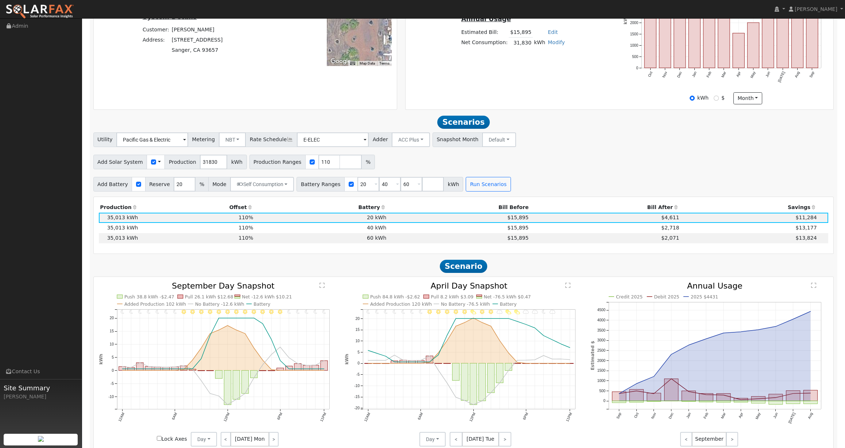
click at [537, 162] on div "Add Solar System Use CSV Data Production 31830 kWh Production Ranges 110 %" at bounding box center [464, 160] width 744 height 17
click at [409, 187] on input "60" at bounding box center [412, 184] width 22 height 15
click at [364, 188] on input "20" at bounding box center [369, 184] width 22 height 15
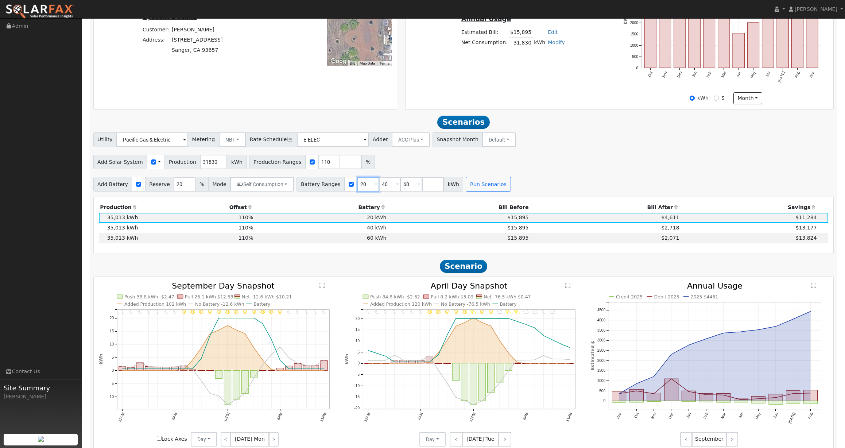
click at [364, 188] on input "20" at bounding box center [369, 184] width 22 height 15
type input "40"
click at [382, 188] on input "40" at bounding box center [390, 184] width 22 height 15
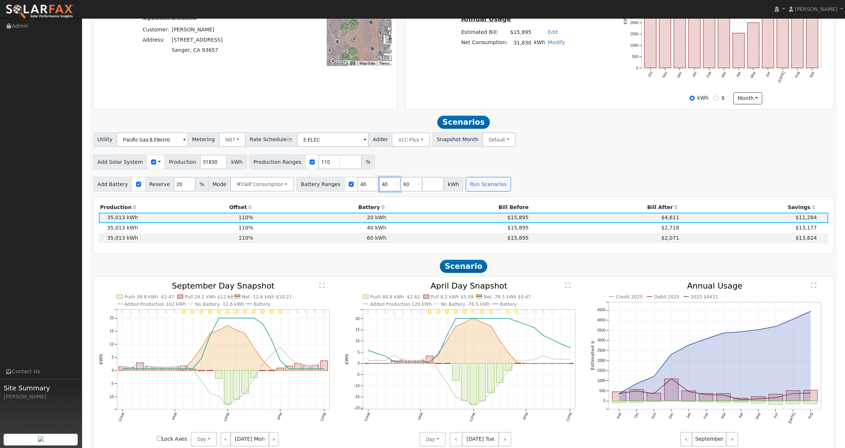
click at [382, 188] on input "40" at bounding box center [390, 184] width 22 height 15
type input "50"
click at [401, 186] on input "60" at bounding box center [412, 184] width 22 height 15
click at [488, 183] on button "Run Scenarios" at bounding box center [488, 184] width 45 height 15
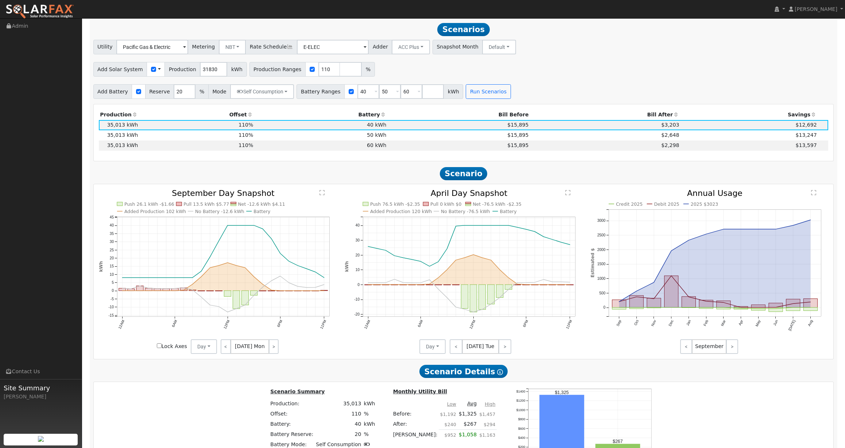
scroll to position [306, 0]
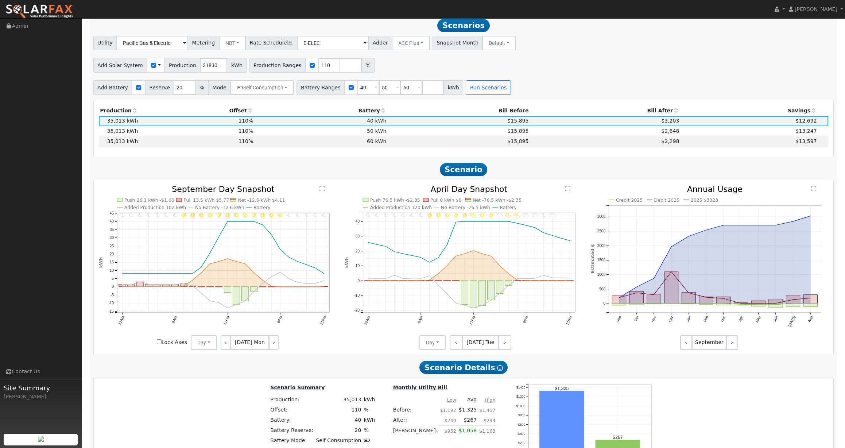
click at [594, 59] on div "Add Solar System Use CSV Data Production 31830 kWh Production Ranges 110 %" at bounding box center [464, 63] width 744 height 17
click at [586, 94] on div "Add Battery Reserve 20 % Mode Self Consumption Self Consumption Peak Savings AC…" at bounding box center [464, 86] width 744 height 17
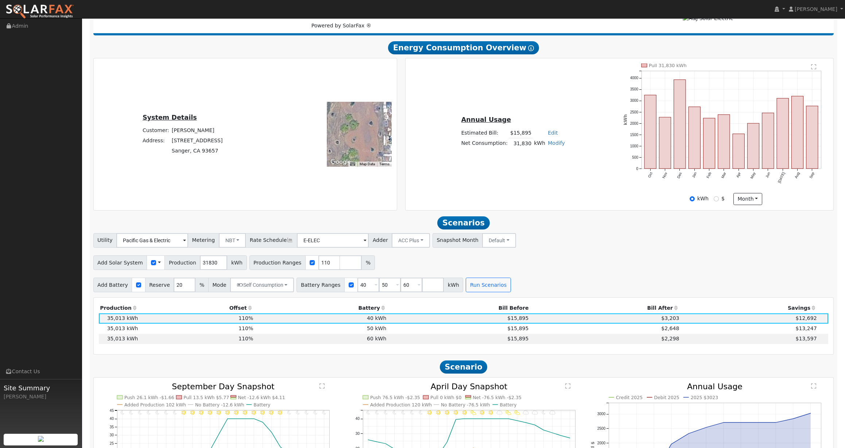
scroll to position [107, 0]
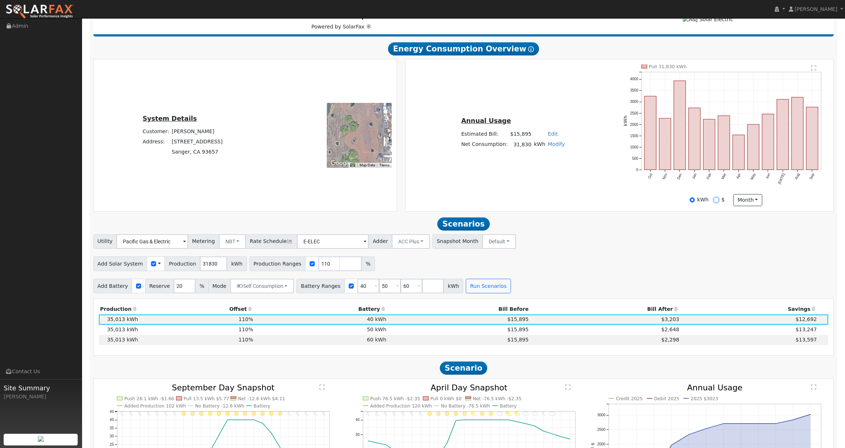
click at [717, 202] on input "$" at bounding box center [716, 199] width 5 height 5
radio input "true"
radio input "false"
click at [600, 258] on div "Add Solar System Use CSV Data Production 31830 kWh Production Ranges 110 %" at bounding box center [464, 262] width 744 height 17
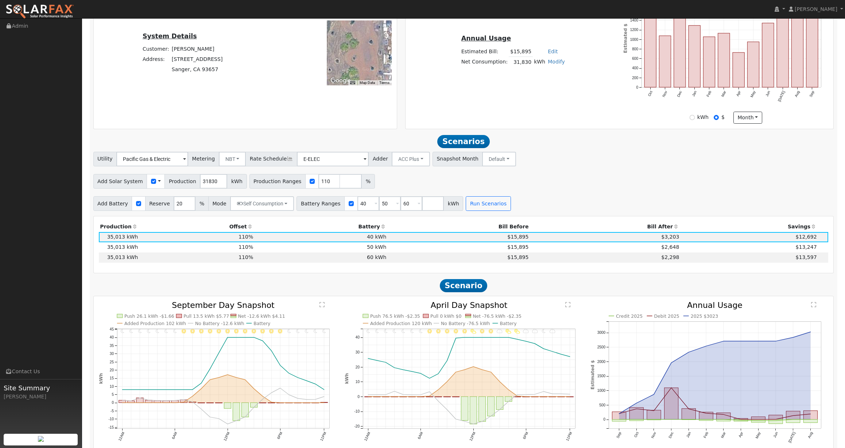
scroll to position [190, 0]
click at [555, 174] on div "Add Solar System Use CSV Data Production 31830 kWh Production Ranges 110 %" at bounding box center [464, 179] width 744 height 17
click at [552, 172] on div "Utility Pacific Gas & Electric Metering NBT NEM NBT Rate Schedule E-ELEC Adder …" at bounding box center [463, 180] width 749 height 59
click at [565, 187] on div "Add Solar System Use CSV Data Production 31830 kWh Production Ranges 110 %" at bounding box center [464, 179] width 744 height 17
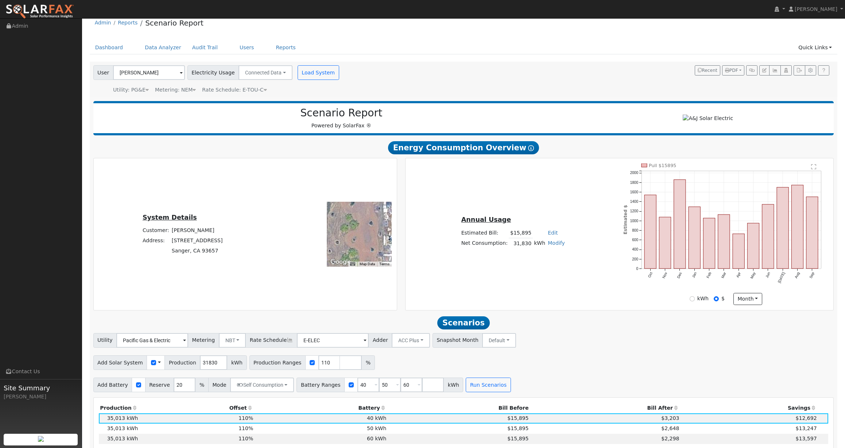
scroll to position [0, 0]
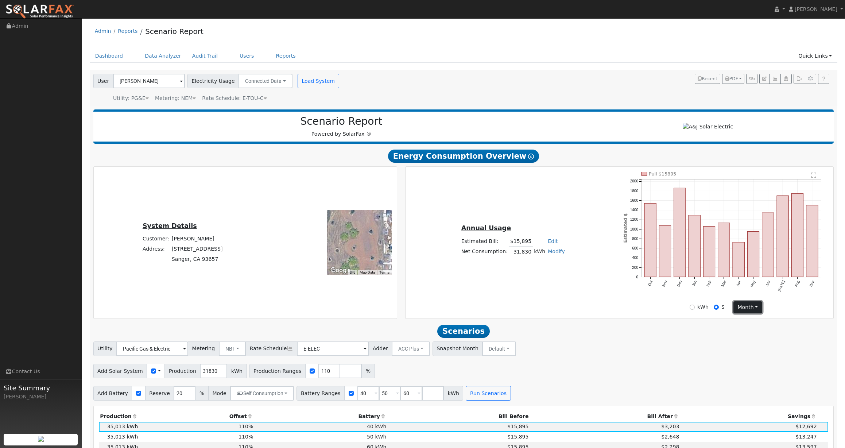
click at [751, 309] on button "month" at bounding box center [748, 307] width 29 height 12
click at [552, 253] on link "Modify" at bounding box center [556, 251] width 17 height 6
click at [584, 281] on div "Annual Usage Estimated Bill: $15,895 Edit Estimated Bill $ Annual Net Consumpti…" at bounding box center [620, 243] width 426 height 142
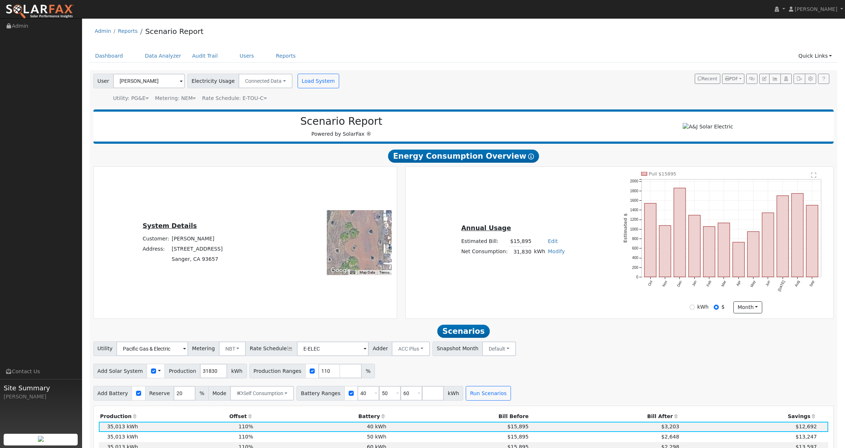
click at [578, 298] on div "Annual Usage Estimated Bill: $15,895 Edit Estimated Bill $ Annual Net Consumpti…" at bounding box center [620, 243] width 426 height 142
click at [244, 52] on link "Users" at bounding box center [247, 55] width 26 height 13
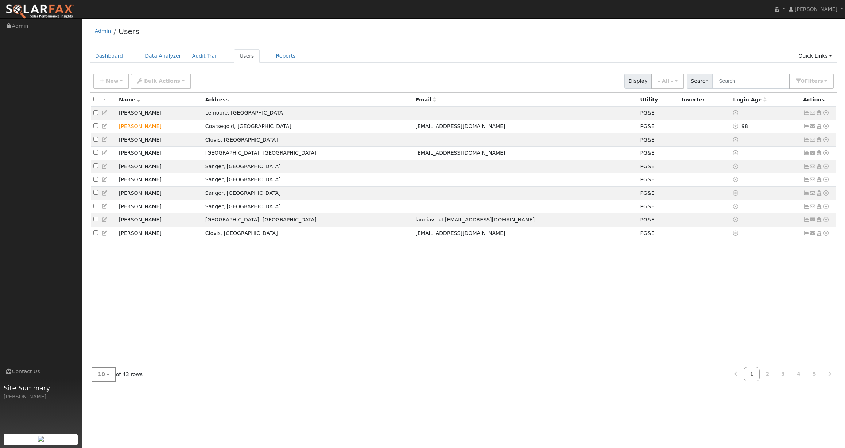
click at [103, 375] on span "10" at bounding box center [101, 374] width 7 height 6
click at [113, 361] on link "100" at bounding box center [117, 358] width 51 height 10
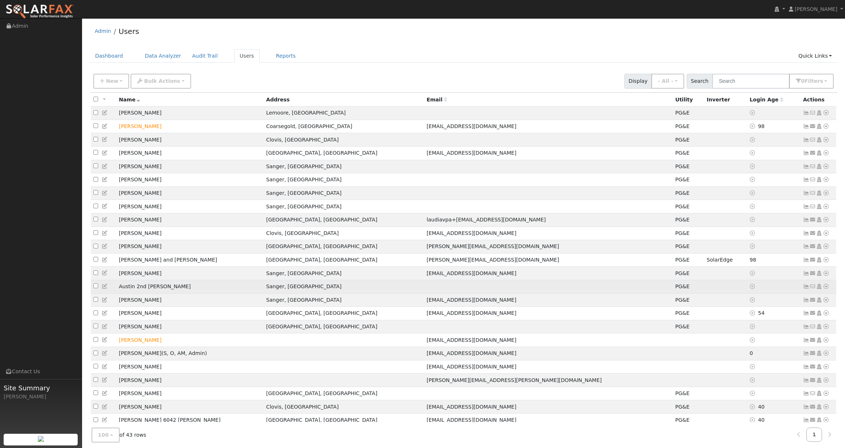
click at [826, 289] on icon at bounding box center [826, 286] width 7 height 5
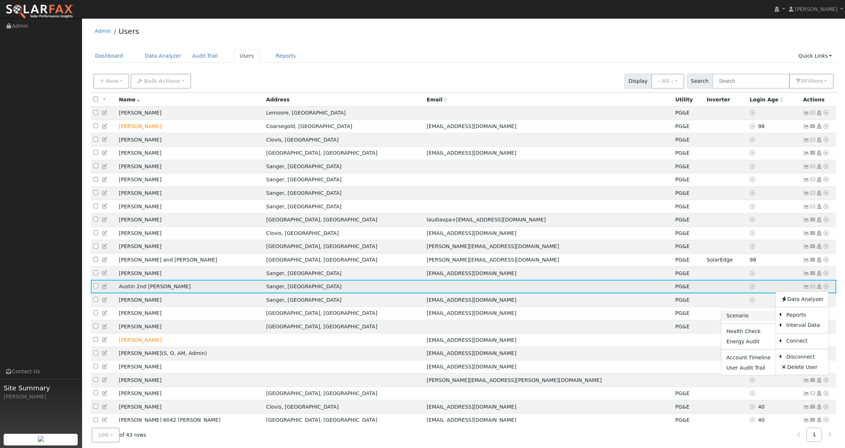
click at [762, 321] on link "Scenario" at bounding box center [749, 316] width 54 height 10
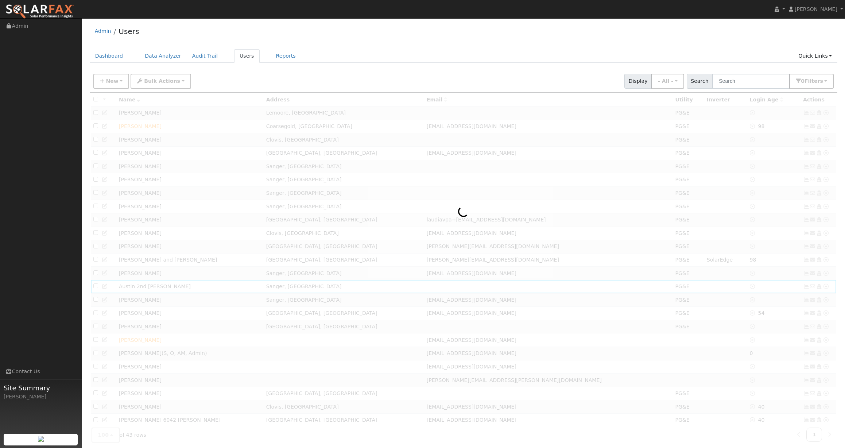
click at [758, 276] on div at bounding box center [464, 390] width 748 height 594
type input "Pacific Gas & Electric"
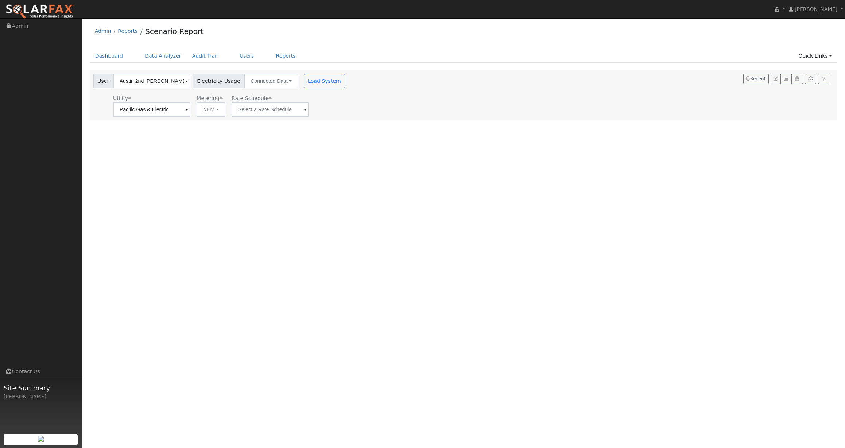
click at [389, 105] on div "User [PERSON_NAME] 2nd [PERSON_NAME] Account Default Account Default Account [S…" at bounding box center [462, 94] width 741 height 46
click at [278, 80] on button "Connected Data" at bounding box center [271, 81] width 54 height 15
click at [304, 83] on button "Load System" at bounding box center [325, 81] width 42 height 15
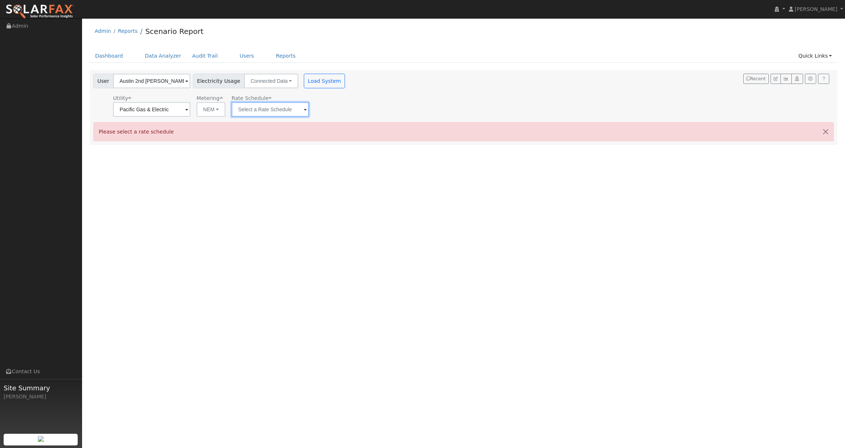
click at [252, 108] on input "text" at bounding box center [270, 109] width 77 height 15
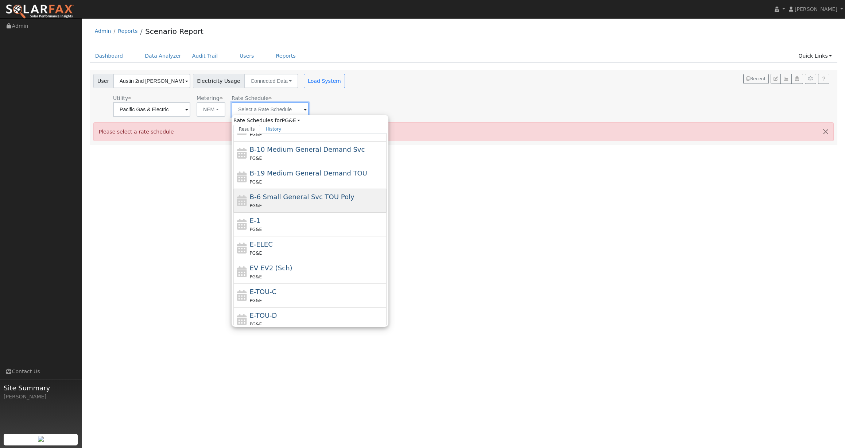
scroll to position [62, 0]
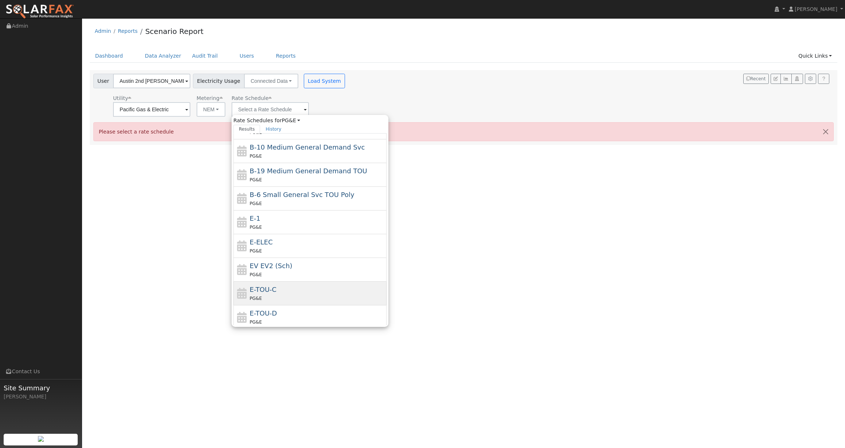
click at [280, 294] on div "E-TOU-C PG&E" at bounding box center [317, 294] width 135 height 18
type input "E-TOU-C"
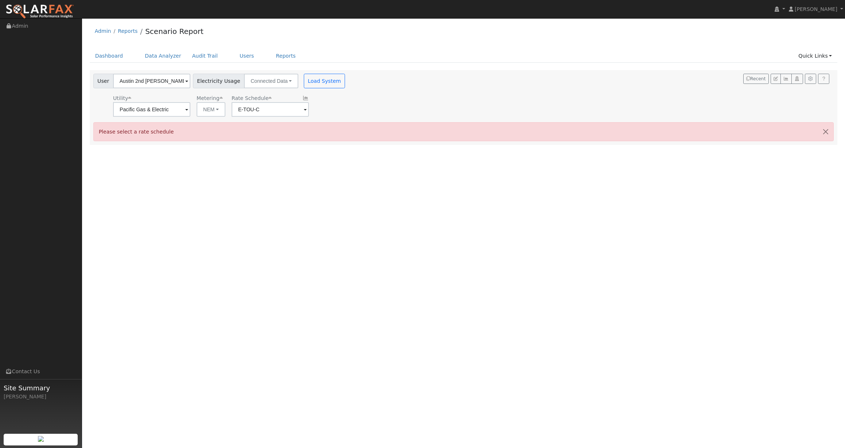
click at [359, 109] on div "User Austin 2nd Herzog Account Default Account Default Account 13846 E Ashlan A…" at bounding box center [462, 94] width 741 height 46
click at [312, 82] on button "Load System" at bounding box center [325, 81] width 42 height 15
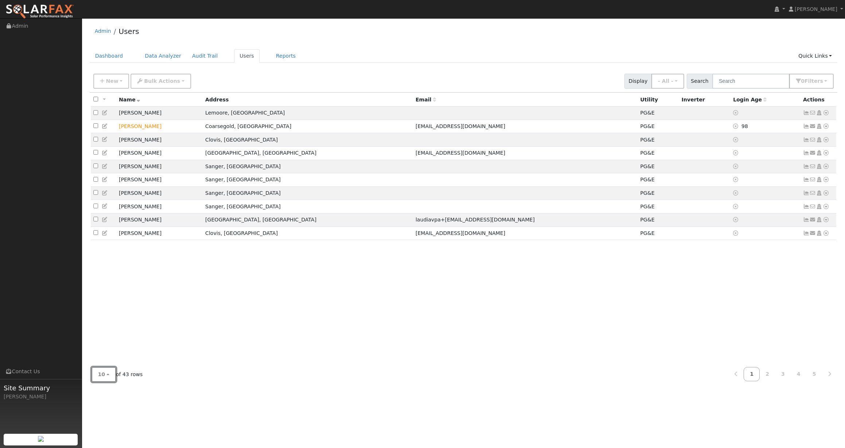
click at [93, 379] on button "10" at bounding box center [104, 374] width 24 height 15
click at [125, 361] on link "100" at bounding box center [117, 358] width 51 height 10
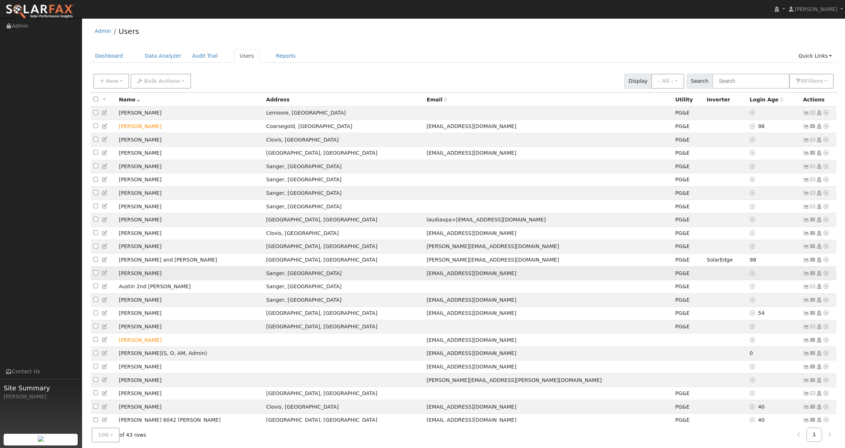
click at [807, 276] on icon at bounding box center [806, 273] width 7 height 5
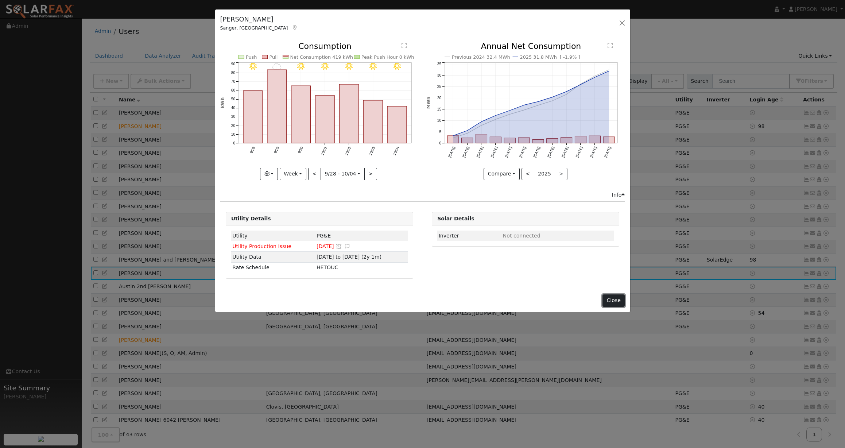
click at [615, 300] on button "Close" at bounding box center [614, 300] width 22 height 12
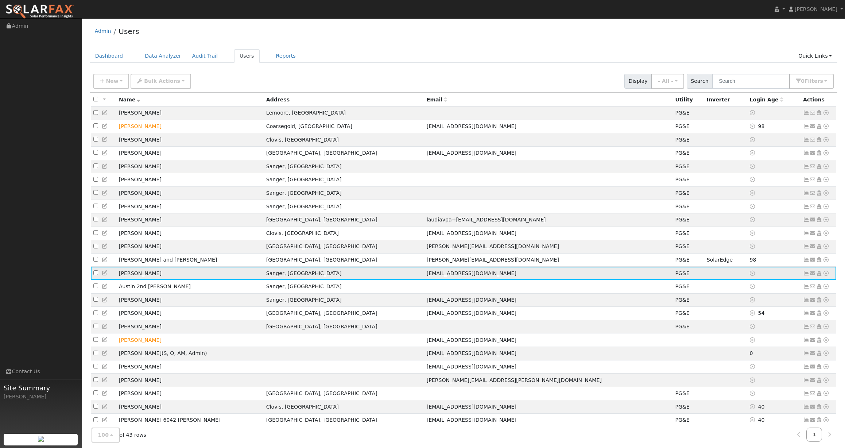
click at [828, 276] on icon at bounding box center [826, 273] width 7 height 5
click at [802, 291] on link "Data Analyzer" at bounding box center [802, 286] width 53 height 10
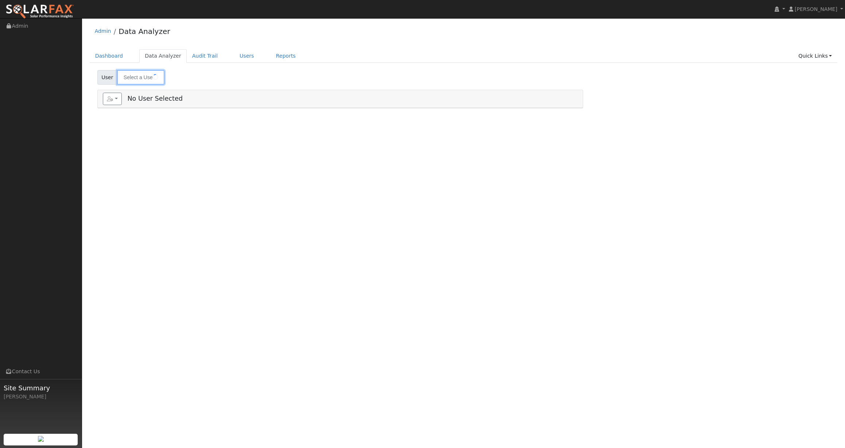
type input "[PERSON_NAME]"
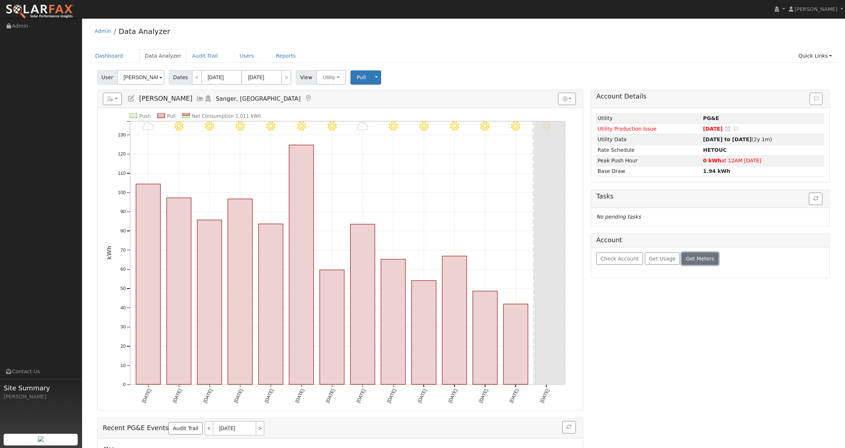
click at [702, 259] on span "Get Meters" at bounding box center [700, 259] width 28 height 6
click at [682, 290] on span "5671322298" at bounding box center [680, 288] width 33 height 6
click at [678, 290] on span "5671322298" at bounding box center [680, 288] width 33 height 6
click at [615, 260] on span "Check Account" at bounding box center [619, 259] width 38 height 6
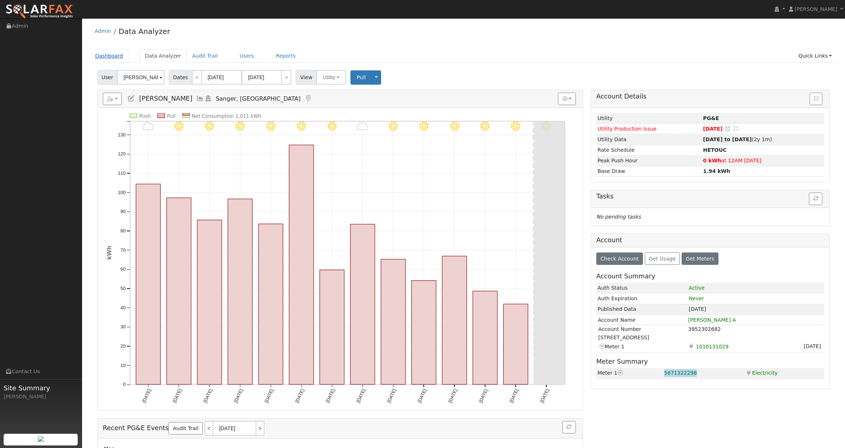
click at [114, 54] on link "Dashboard" at bounding box center [109, 55] width 39 height 13
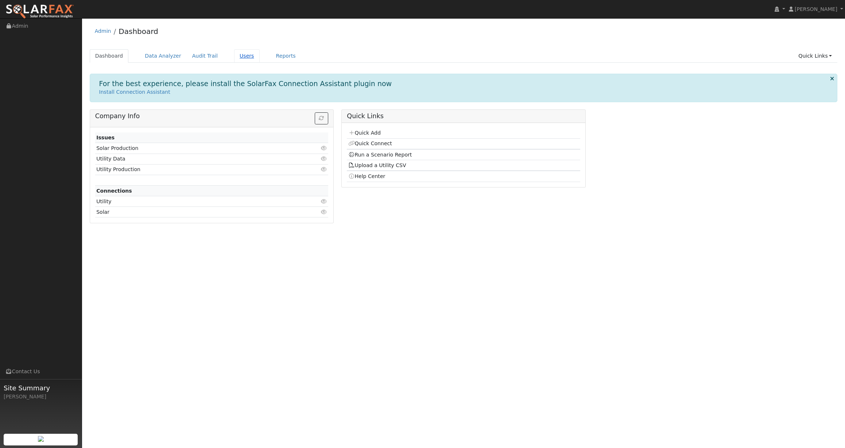
click at [238, 56] on link "Users" at bounding box center [247, 55] width 26 height 13
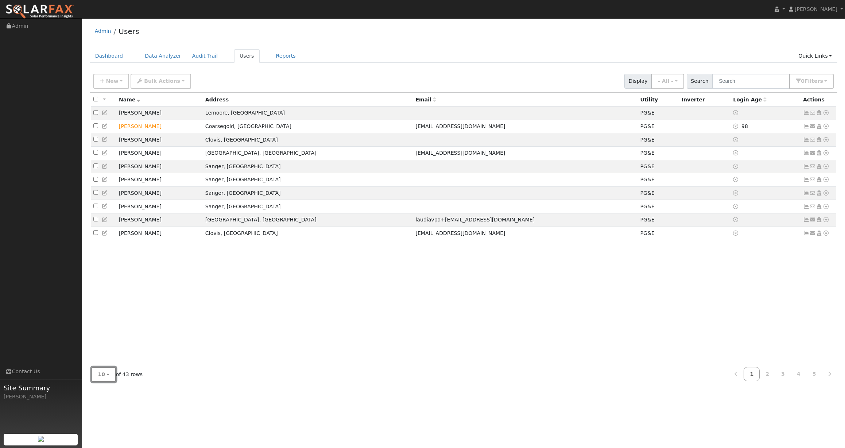
click at [96, 374] on button "10" at bounding box center [104, 374] width 24 height 15
click at [111, 358] on link "100" at bounding box center [117, 358] width 51 height 10
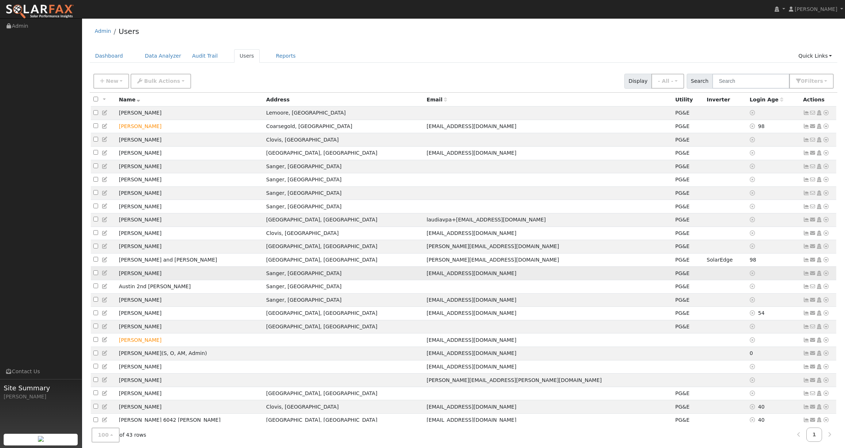
click at [104, 275] on icon at bounding box center [105, 272] width 7 height 5
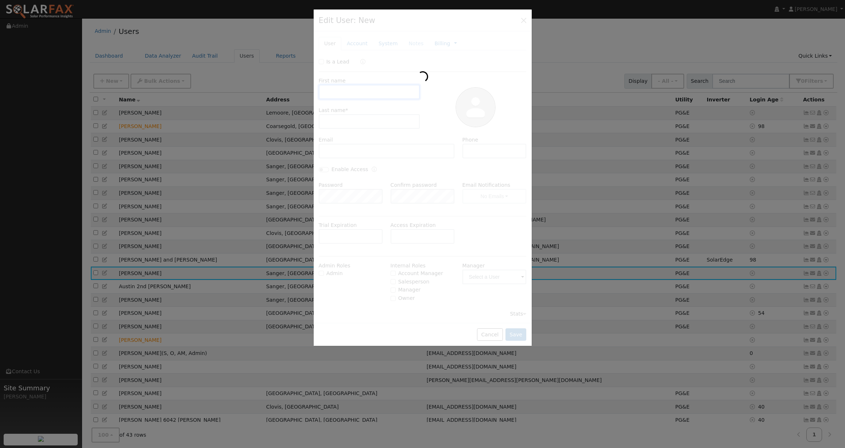
type input "Austin"
type input "Herzog"
type input "non13846@gmail.com"
type input "Default Account"
type input "13824 East Ashlan Avenue"
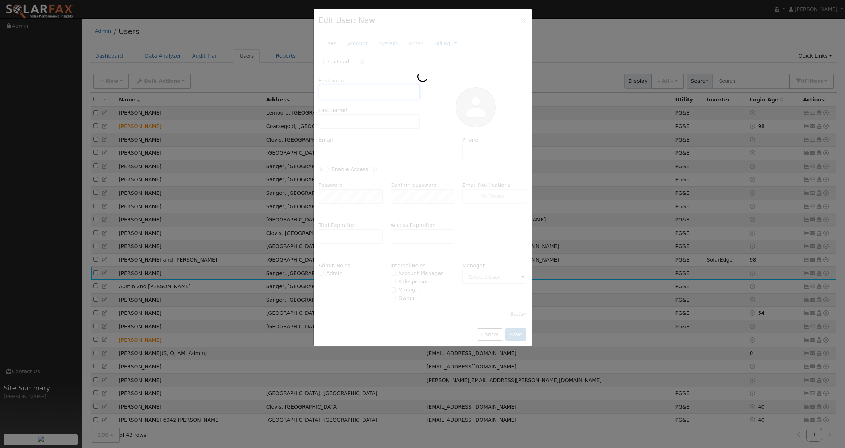
type input "Sanger"
type input "CA"
type input "93657"
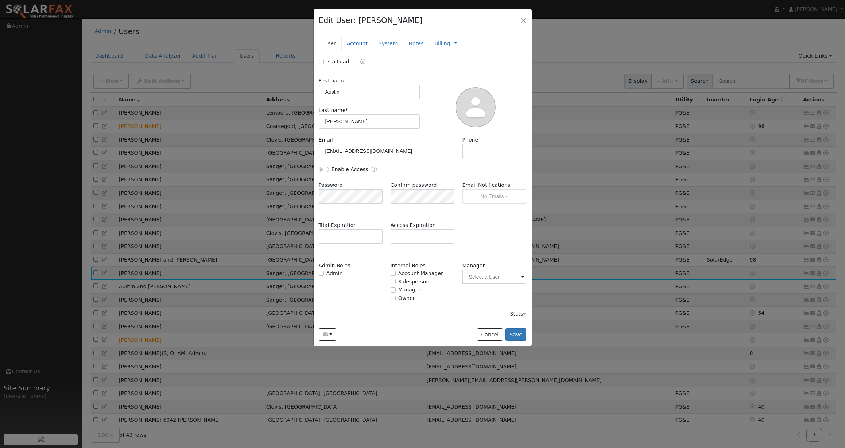
click at [359, 42] on link "Account" at bounding box center [357, 43] width 32 height 13
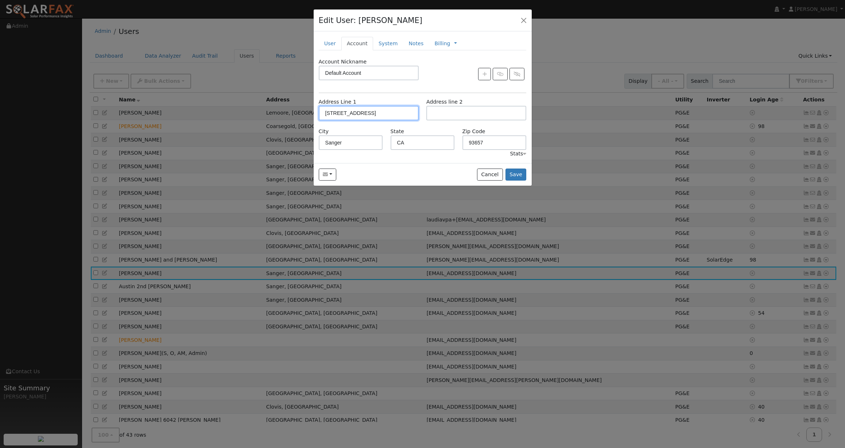
click at [342, 113] on input "13824 East Ashlan Avenue" at bounding box center [369, 113] width 100 height 15
type input "13846 East Ashlan Avenue"
click at [517, 173] on button "Save" at bounding box center [516, 175] width 21 height 12
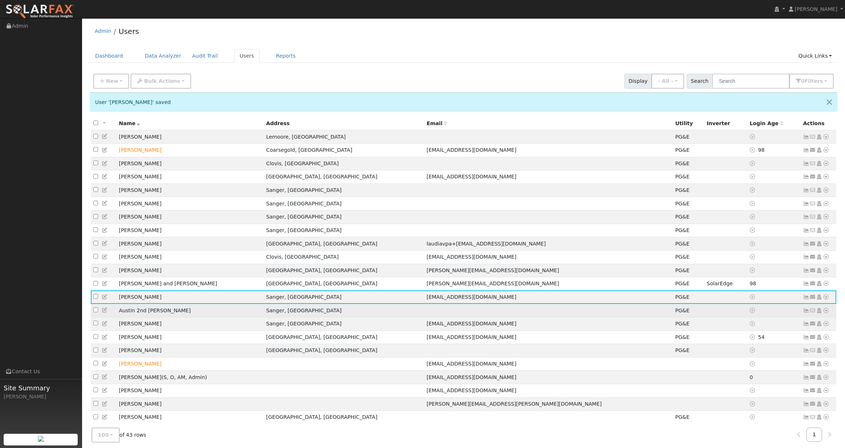
click at [104, 313] on icon at bounding box center [105, 310] width 7 height 5
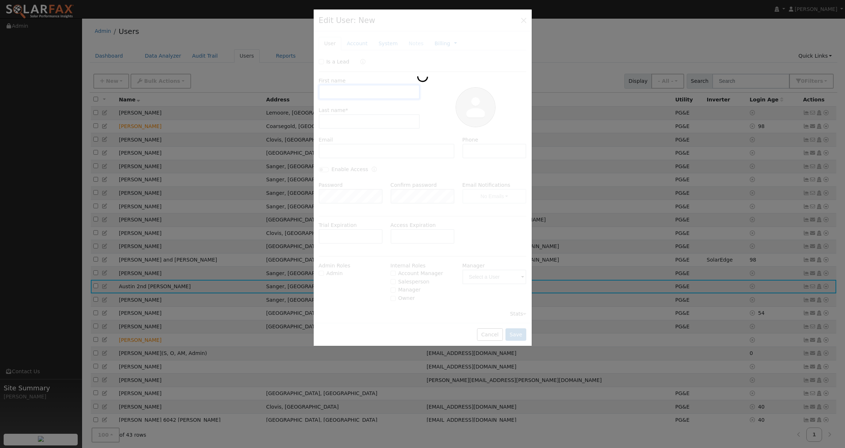
type input "Austin 2nd"
type input "Herzog"
type input "559-779-1834"
type input "Default Account"
type input "[STREET_ADDRESS]"
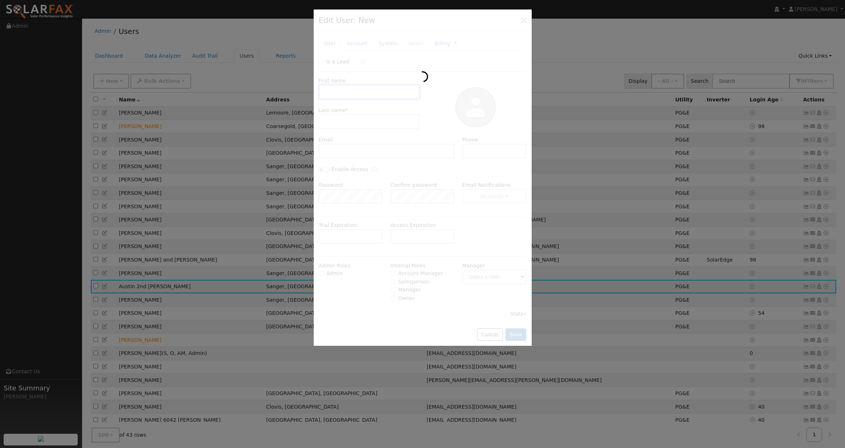
type input "Sanger"
type input "CA"
type input "93657"
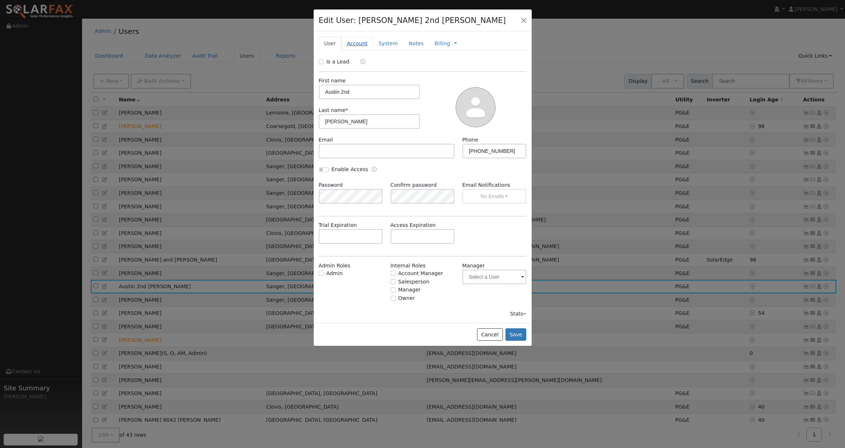
click at [358, 39] on link "Account" at bounding box center [357, 43] width 32 height 13
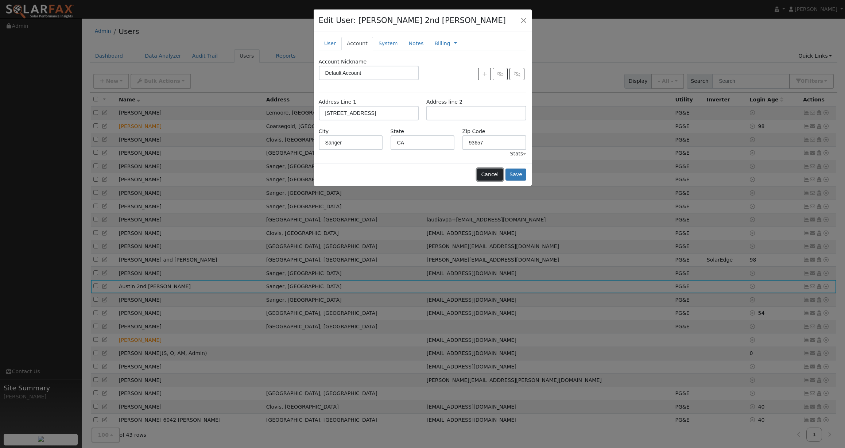
click at [496, 176] on button "Cancel" at bounding box center [490, 175] width 26 height 12
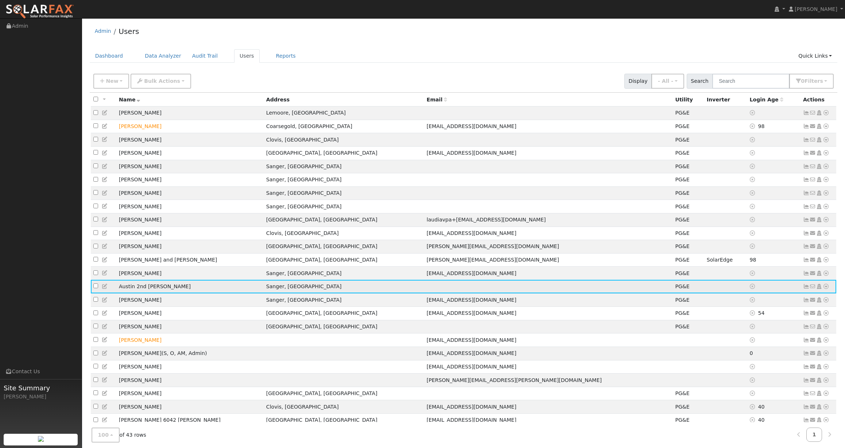
click at [825, 289] on icon at bounding box center [826, 286] width 7 height 5
click at [807, 289] on icon at bounding box center [806, 286] width 7 height 5
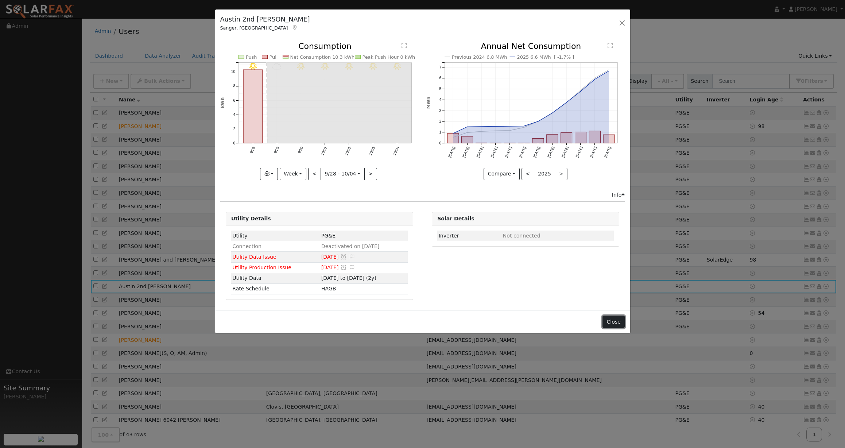
click at [616, 323] on button "Close" at bounding box center [614, 322] width 22 height 12
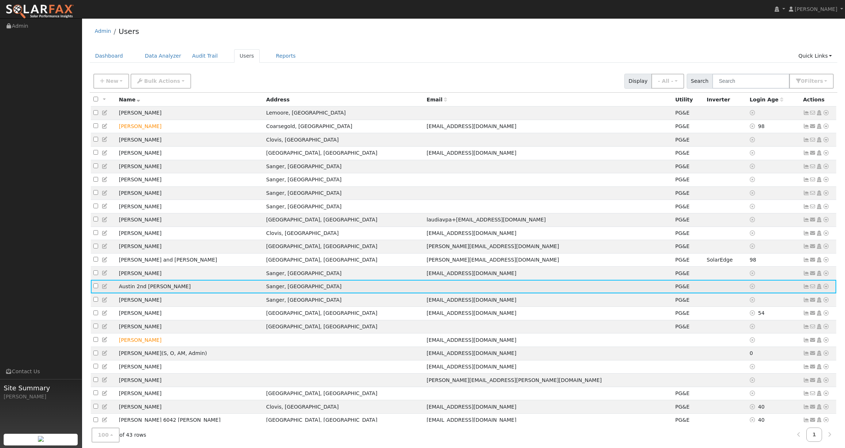
click at [824, 289] on icon at bounding box center [826, 286] width 7 height 5
click at [796, 304] on link "Data Analyzer" at bounding box center [802, 299] width 53 height 10
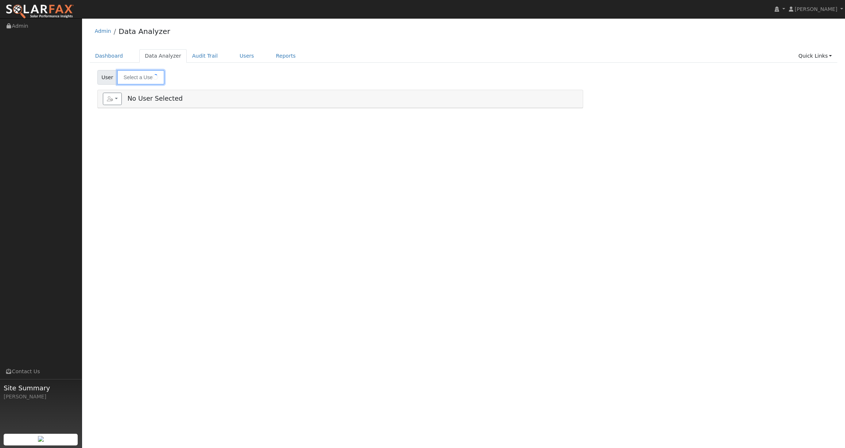
type input "Austin 2nd [PERSON_NAME]"
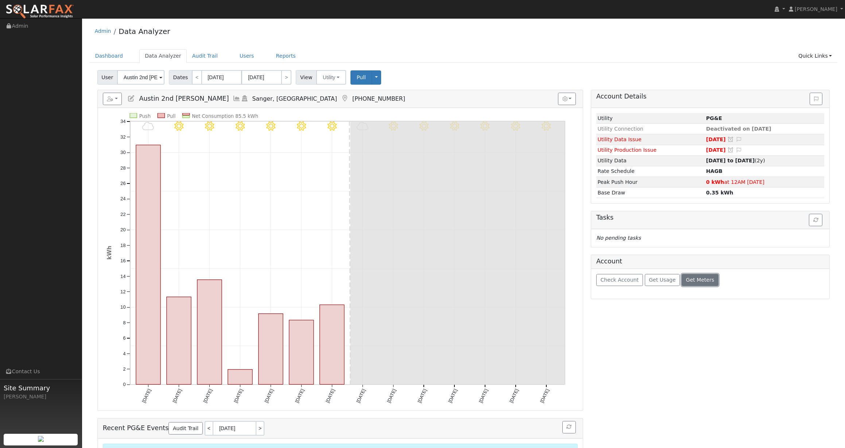
click at [695, 281] on span "Get Meters" at bounding box center [700, 280] width 28 height 6
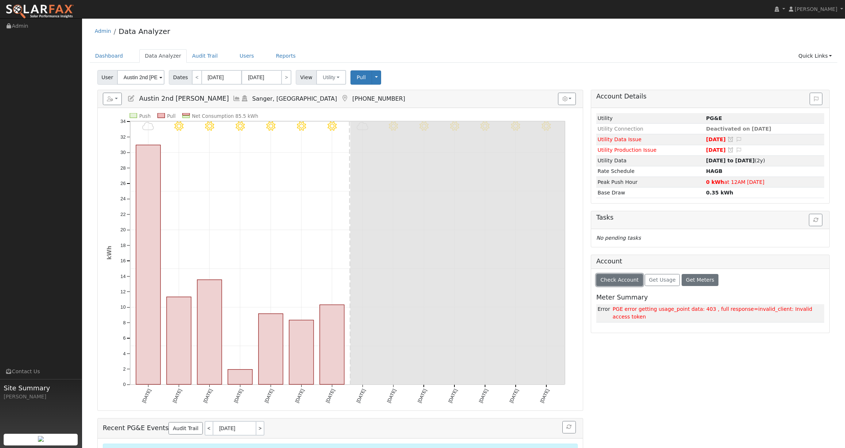
click at [617, 281] on span "Check Account" at bounding box center [619, 280] width 38 height 6
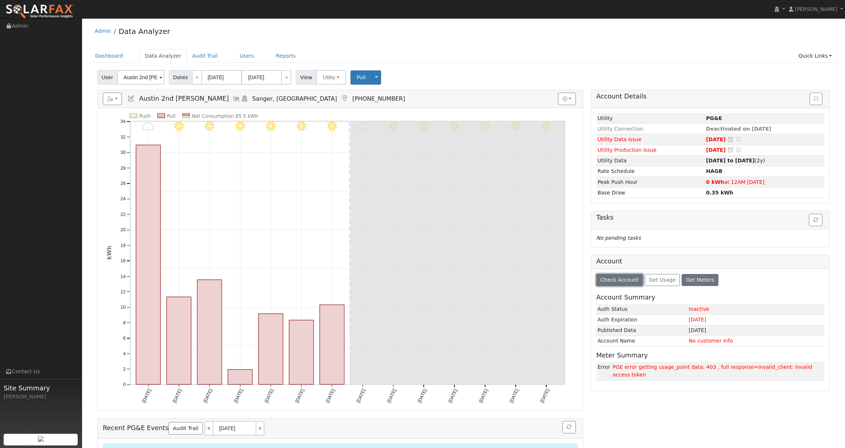
click at [623, 280] on span "Check Account" at bounding box center [619, 280] width 38 height 6
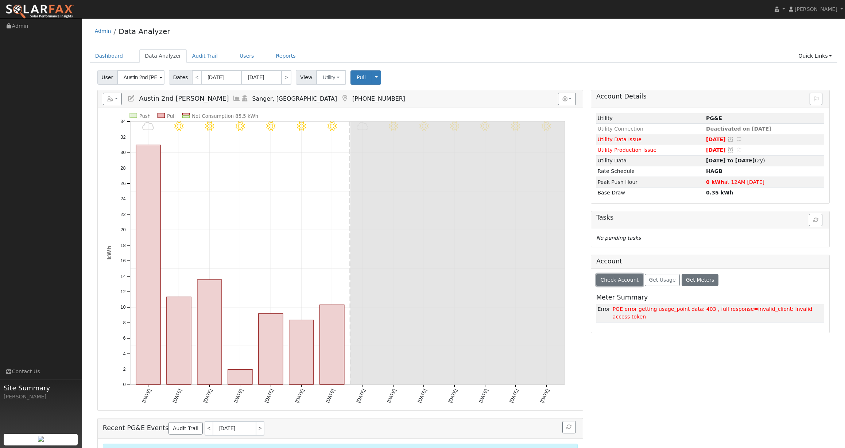
click at [623, 280] on span "Check Account" at bounding box center [619, 280] width 38 height 6
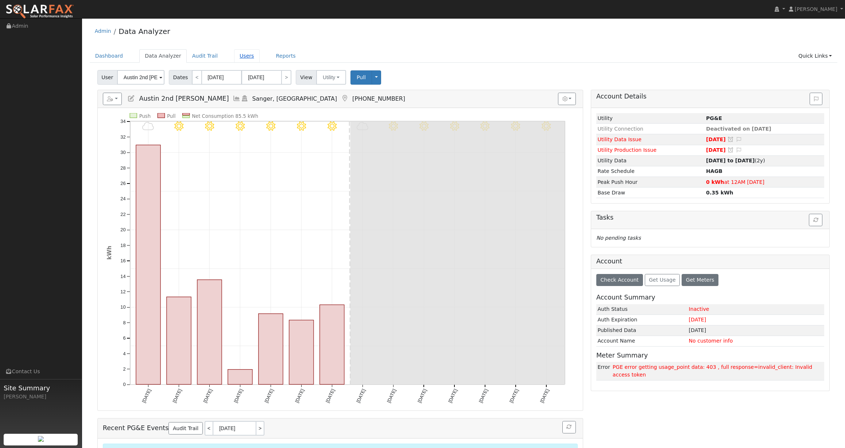
click at [240, 54] on link "Users" at bounding box center [247, 55] width 26 height 13
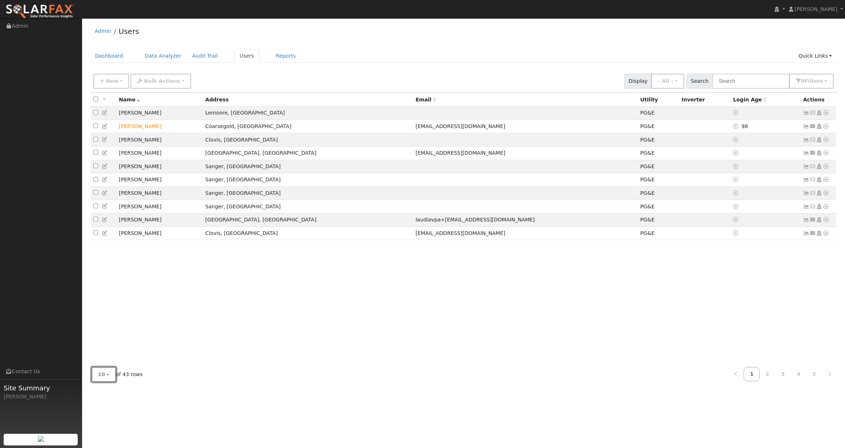
click at [108, 377] on button "10" at bounding box center [104, 374] width 24 height 15
click at [121, 358] on link "100" at bounding box center [117, 358] width 51 height 10
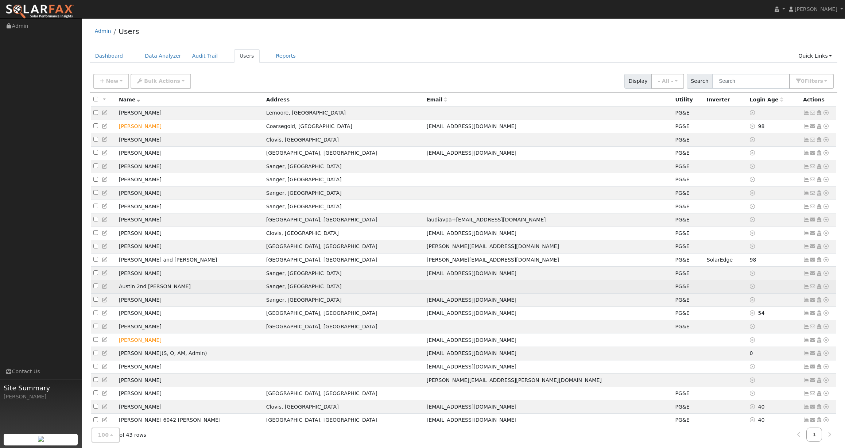
click at [804, 289] on icon at bounding box center [806, 286] width 7 height 5
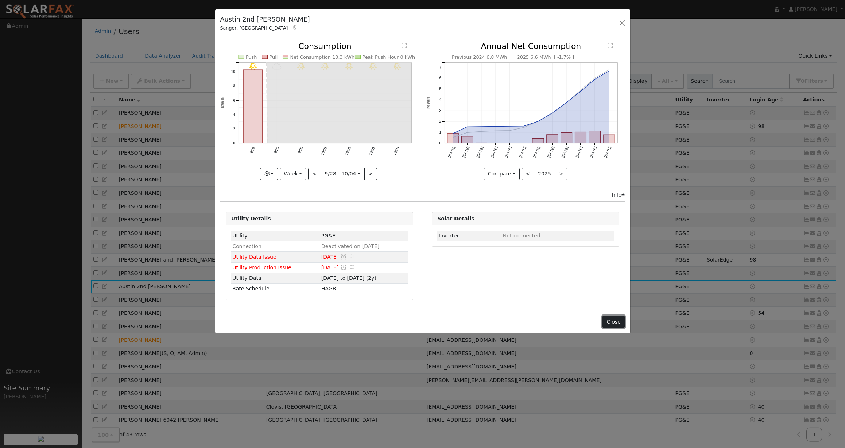
click at [612, 320] on button "Close" at bounding box center [614, 322] width 22 height 12
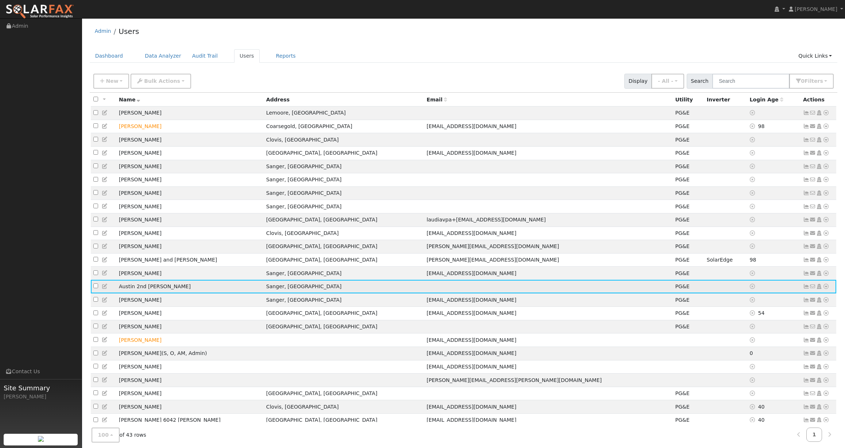
click at [825, 289] on icon at bounding box center [826, 286] width 7 height 5
click at [761, 321] on link "Scenario" at bounding box center [749, 316] width 54 height 10
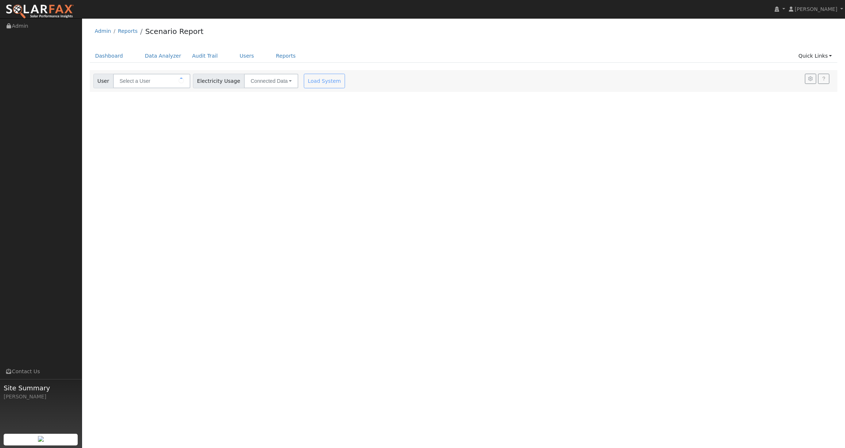
type input "Austin 2nd [PERSON_NAME]"
click at [422, 87] on div "User [PERSON_NAME] 2nd [PERSON_NAME] Account Default Account Default Account [S…" at bounding box center [462, 94] width 741 height 46
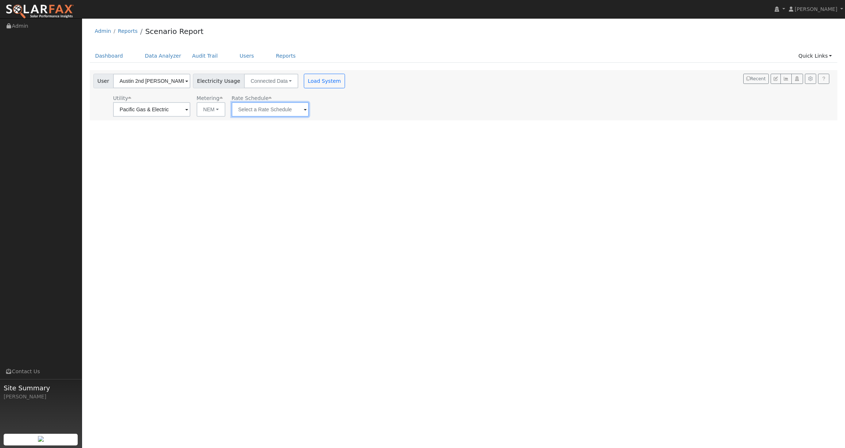
click at [287, 105] on input "text" at bounding box center [270, 109] width 77 height 15
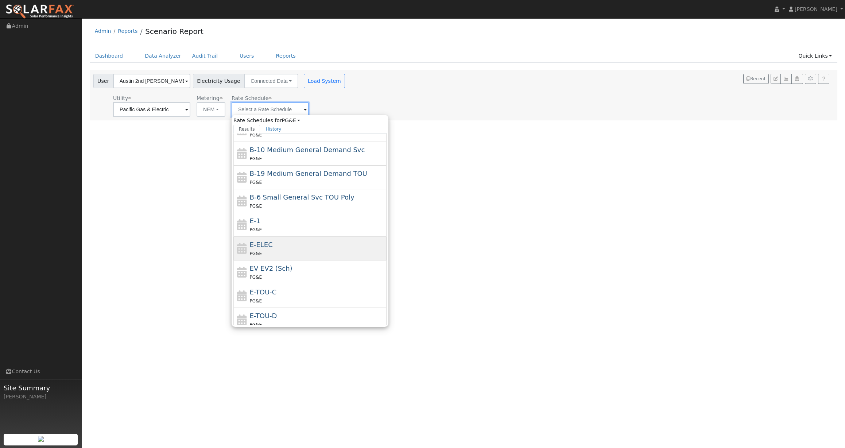
scroll to position [62, 0]
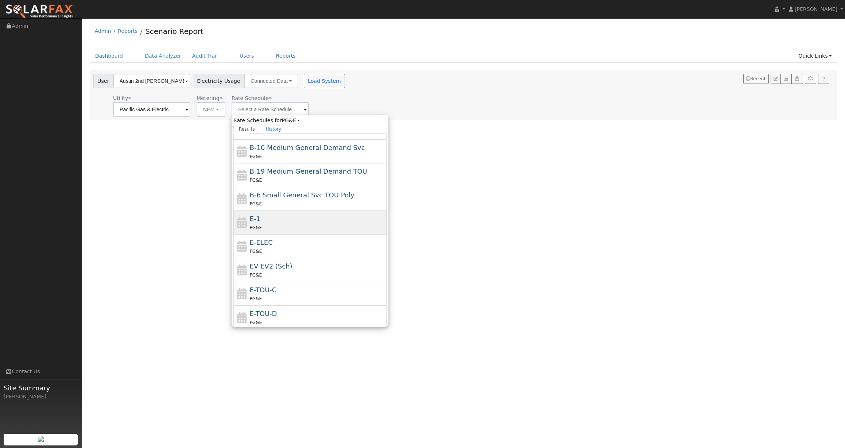
click at [273, 220] on div "E-1 PG&E" at bounding box center [317, 223] width 135 height 18
type input "E-1"
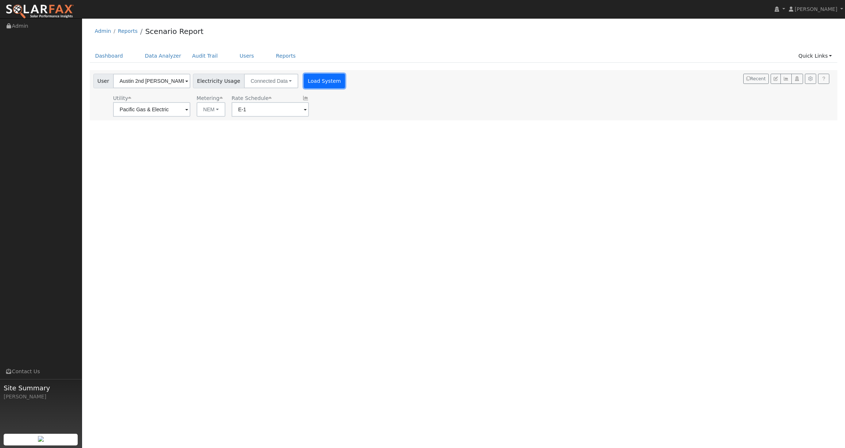
click at [306, 83] on button "Load System" at bounding box center [325, 81] width 42 height 15
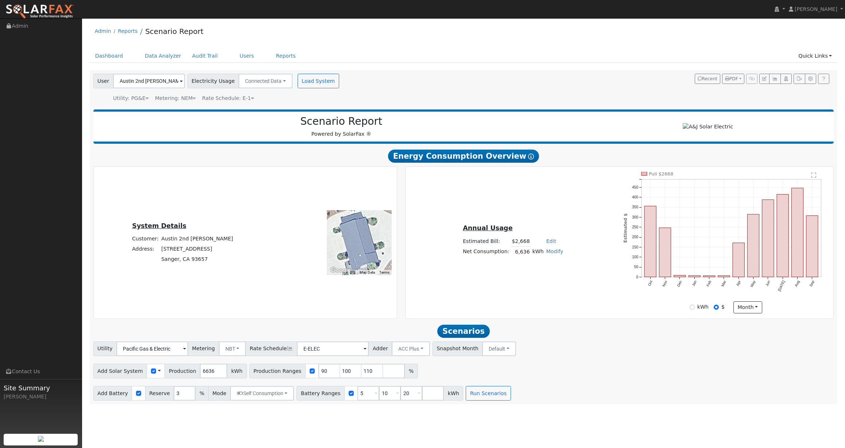
click at [696, 309] on div "kWh" at bounding box center [699, 307] width 19 height 8
click at [694, 309] on input "kWh" at bounding box center [692, 307] width 5 height 5
radio input "true"
radio input "false"
click at [484, 103] on div "User [PERSON_NAME] 2nd [PERSON_NAME] Account Default Account Default Account [S…" at bounding box center [464, 88] width 748 height 36
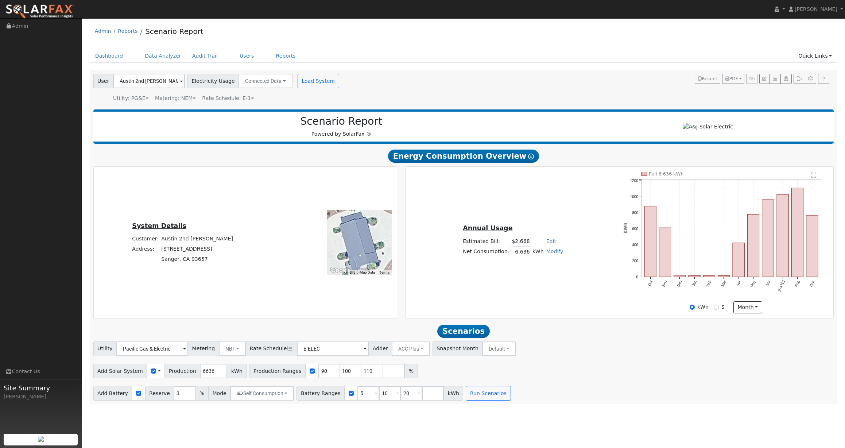
click at [633, 125] on div at bounding box center [708, 127] width 244 height 8
click at [773, 78] on icon "button" at bounding box center [774, 79] width 5 height 4
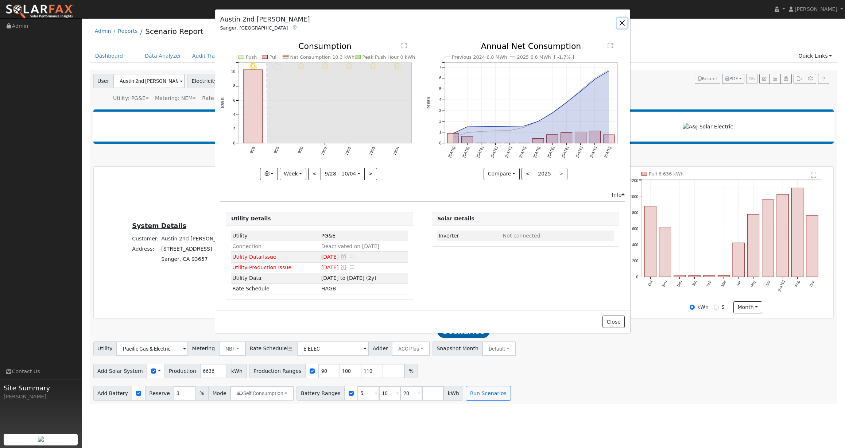
click at [623, 21] on button "button" at bounding box center [622, 23] width 10 height 10
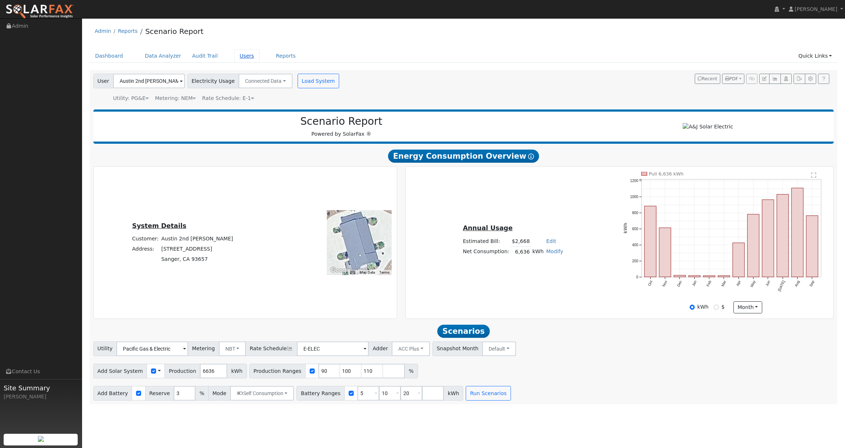
click at [243, 54] on link "Users" at bounding box center [247, 55] width 26 height 13
click at [240, 55] on link "Users" at bounding box center [247, 55] width 26 height 13
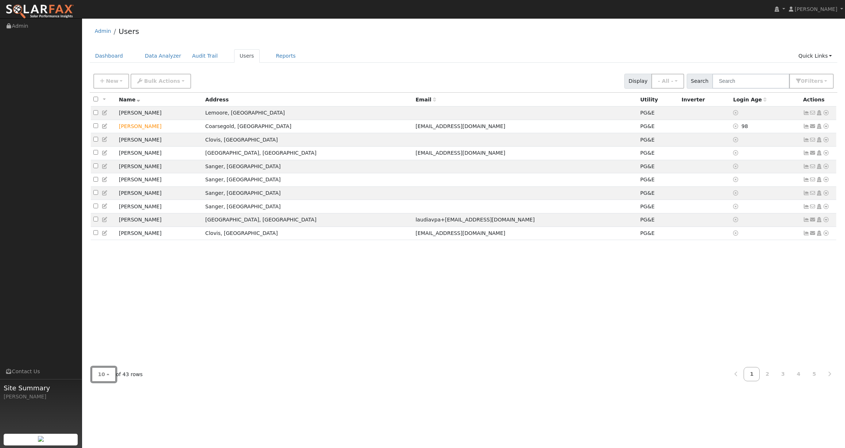
click at [104, 374] on span "10" at bounding box center [101, 374] width 7 height 6
click at [112, 355] on link "100" at bounding box center [117, 358] width 51 height 10
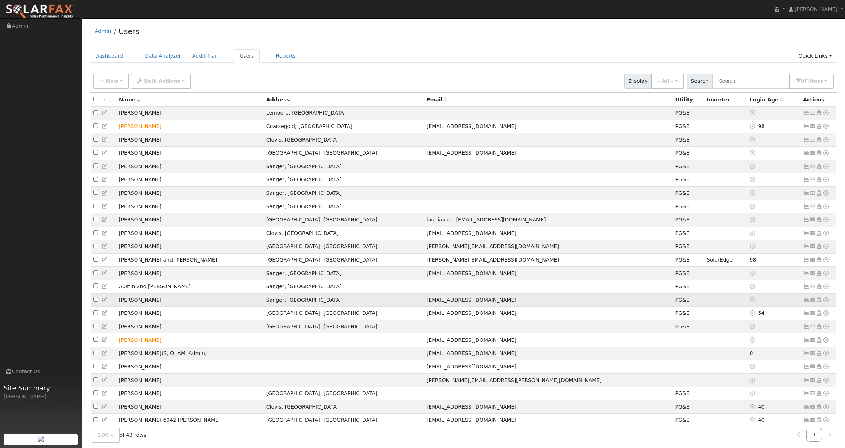
click at [807, 302] on icon at bounding box center [806, 299] width 7 height 5
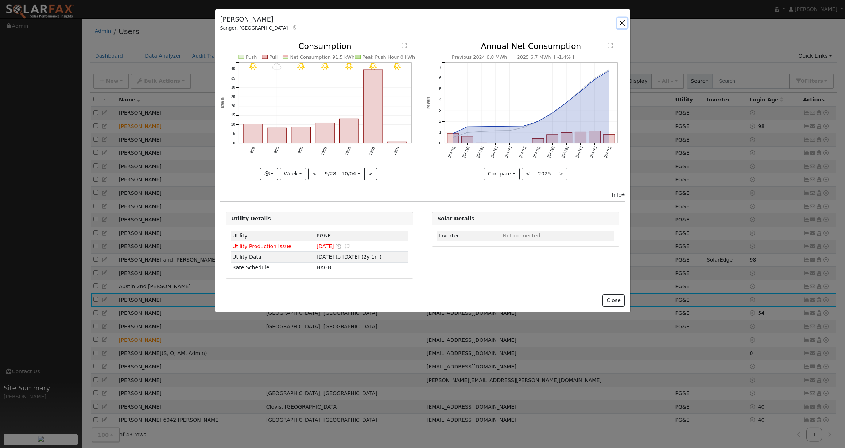
click at [625, 23] on button "button" at bounding box center [622, 23] width 10 height 10
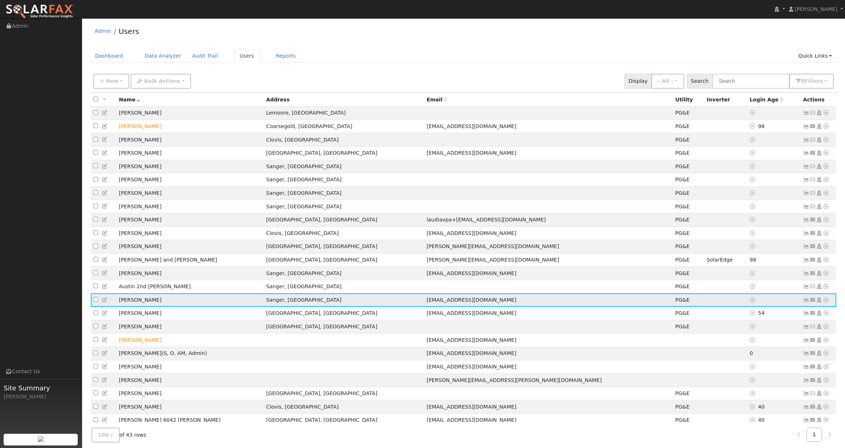
click at [827, 302] on icon at bounding box center [826, 299] width 7 height 5
click at [762, 334] on link "Scenario" at bounding box center [749, 329] width 54 height 10
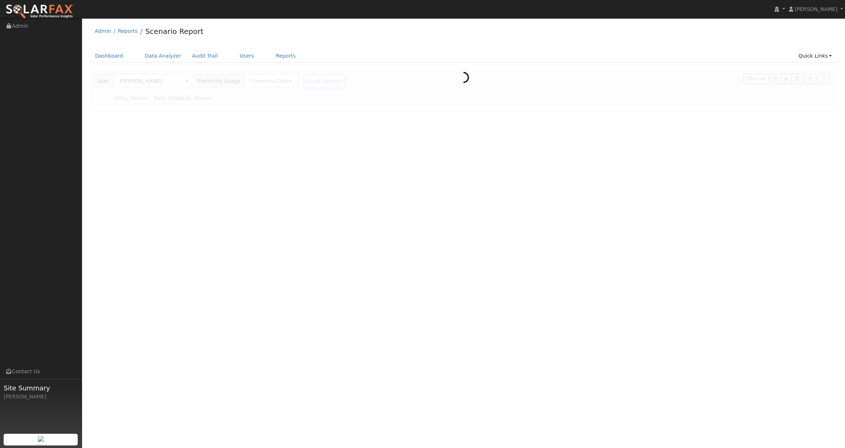
type input "Pacific Gas & Electric"
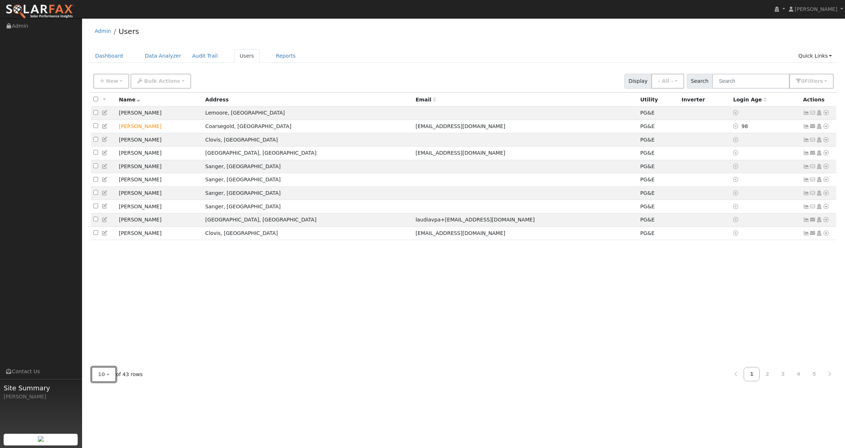
click at [107, 372] on button "10" at bounding box center [104, 374] width 24 height 15
click at [116, 361] on link "100" at bounding box center [117, 358] width 51 height 10
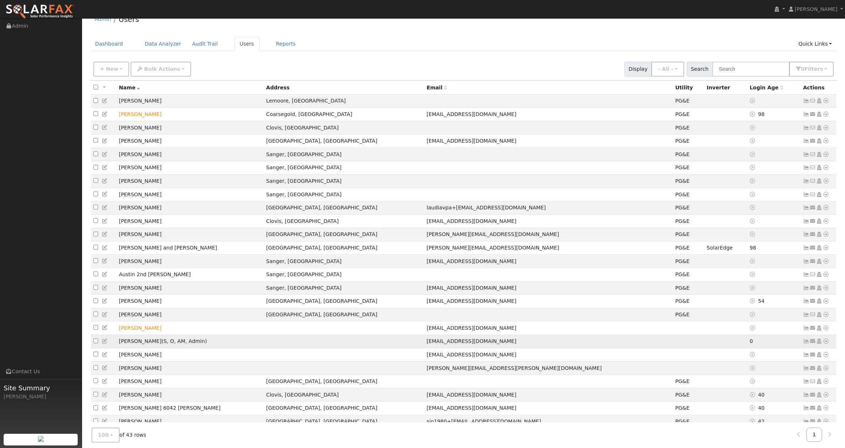
scroll to position [14, 0]
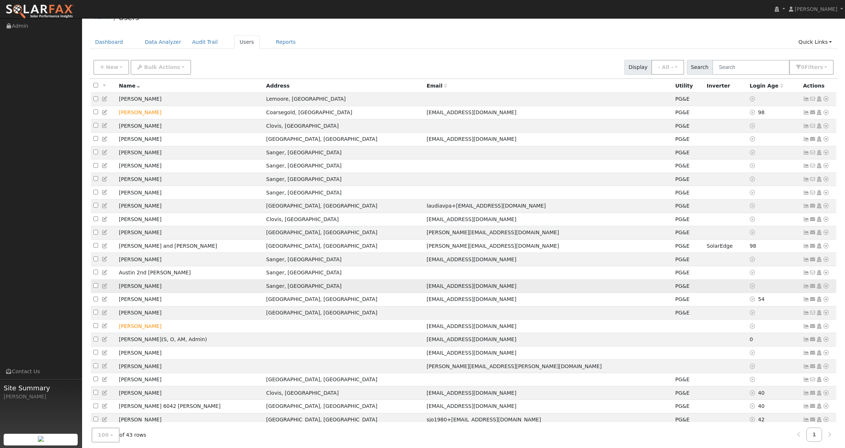
click at [827, 289] on icon at bounding box center [826, 285] width 7 height 5
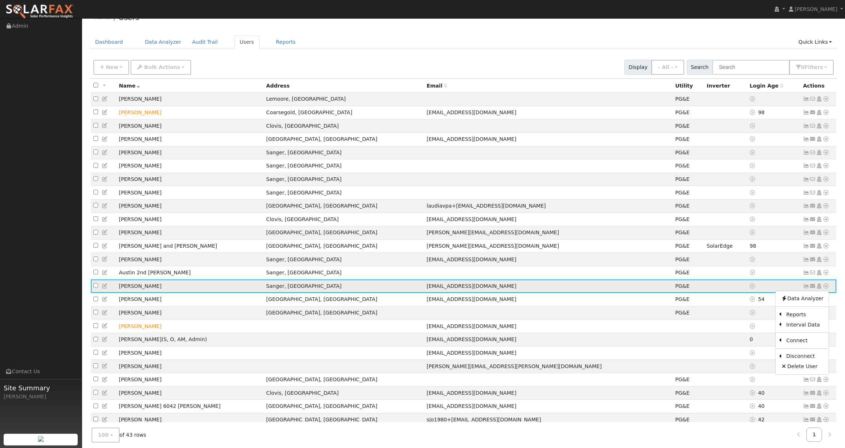
click at [827, 289] on icon at bounding box center [826, 285] width 7 height 5
click at [807, 289] on icon at bounding box center [806, 285] width 7 height 5
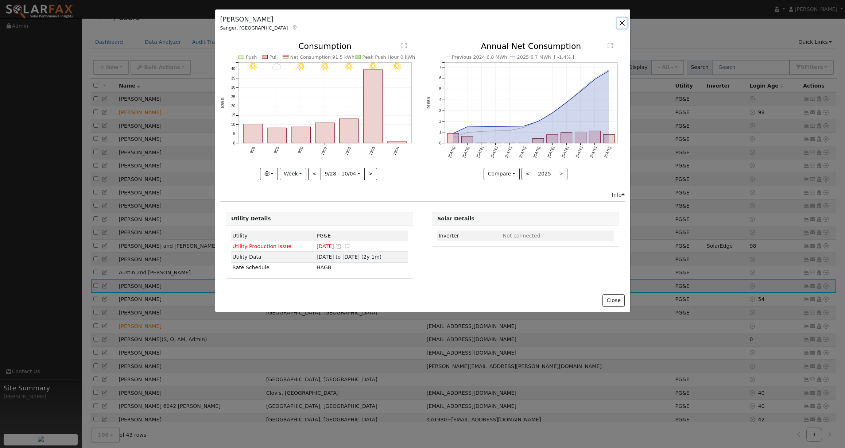
click at [622, 21] on button "button" at bounding box center [622, 23] width 10 height 10
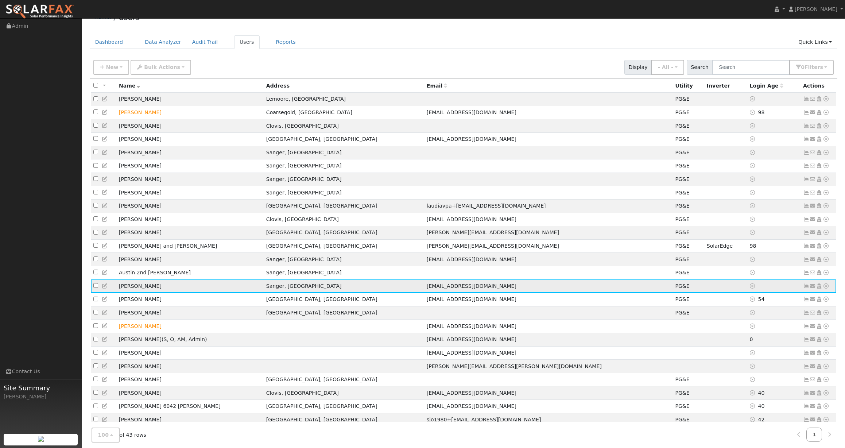
click at [818, 289] on icon at bounding box center [819, 285] width 7 height 5
